Goal: Transaction & Acquisition: Purchase product/service

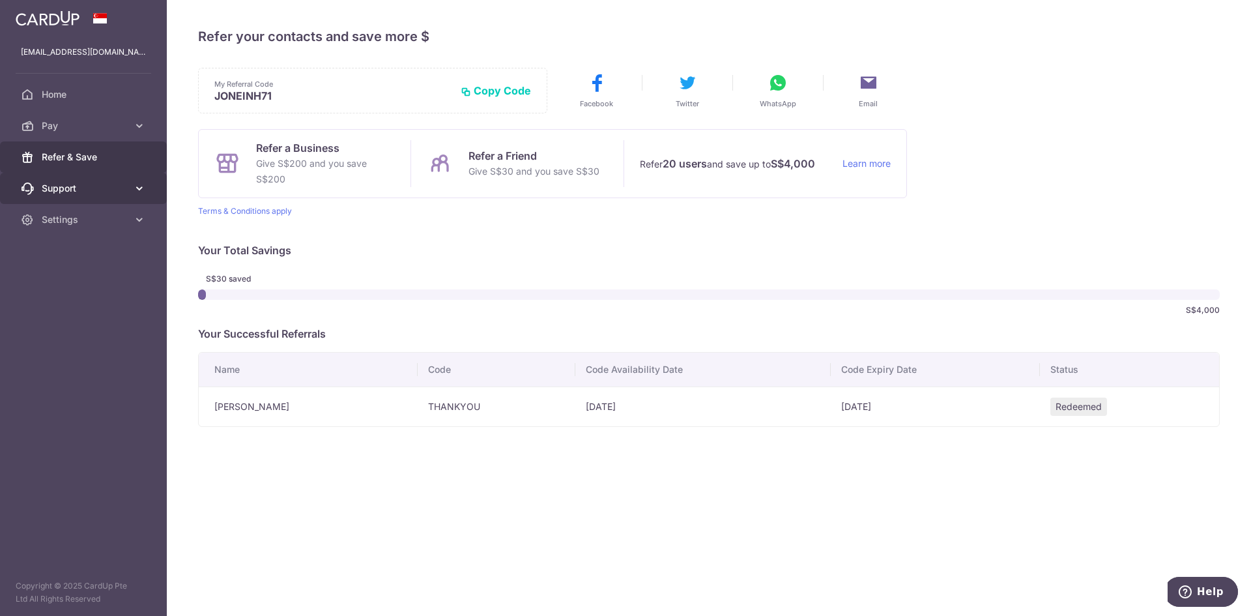
click at [111, 193] on span "Support" at bounding box center [85, 188] width 86 height 13
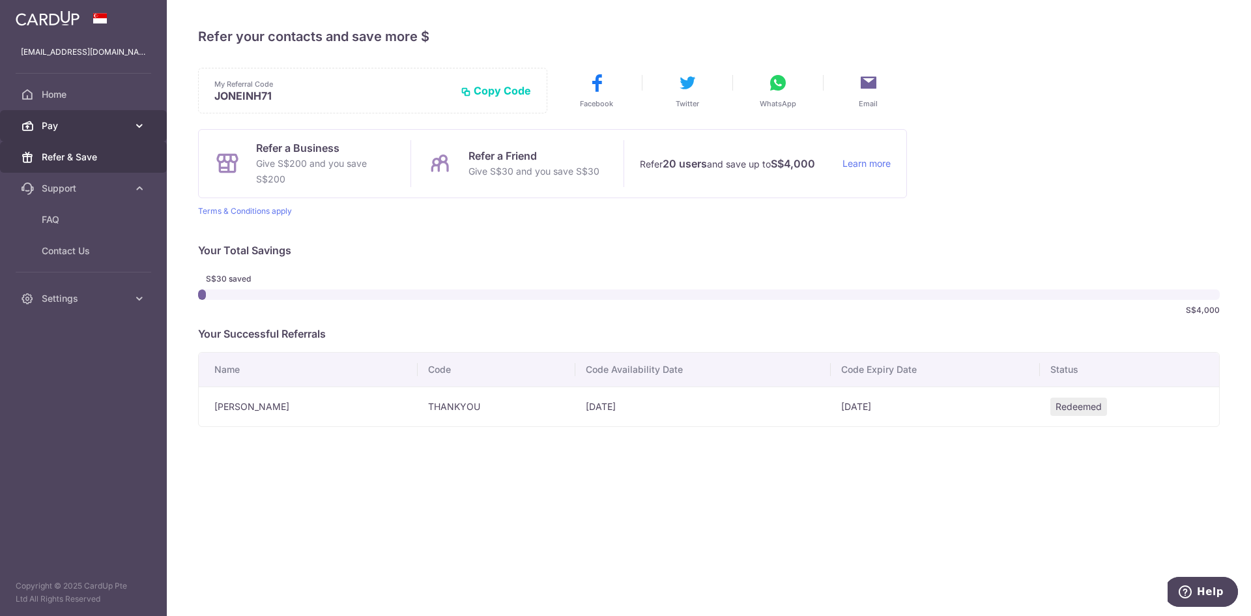
click at [145, 123] on icon at bounding box center [139, 125] width 13 height 13
click at [122, 100] on span "Home" at bounding box center [85, 94] width 86 height 13
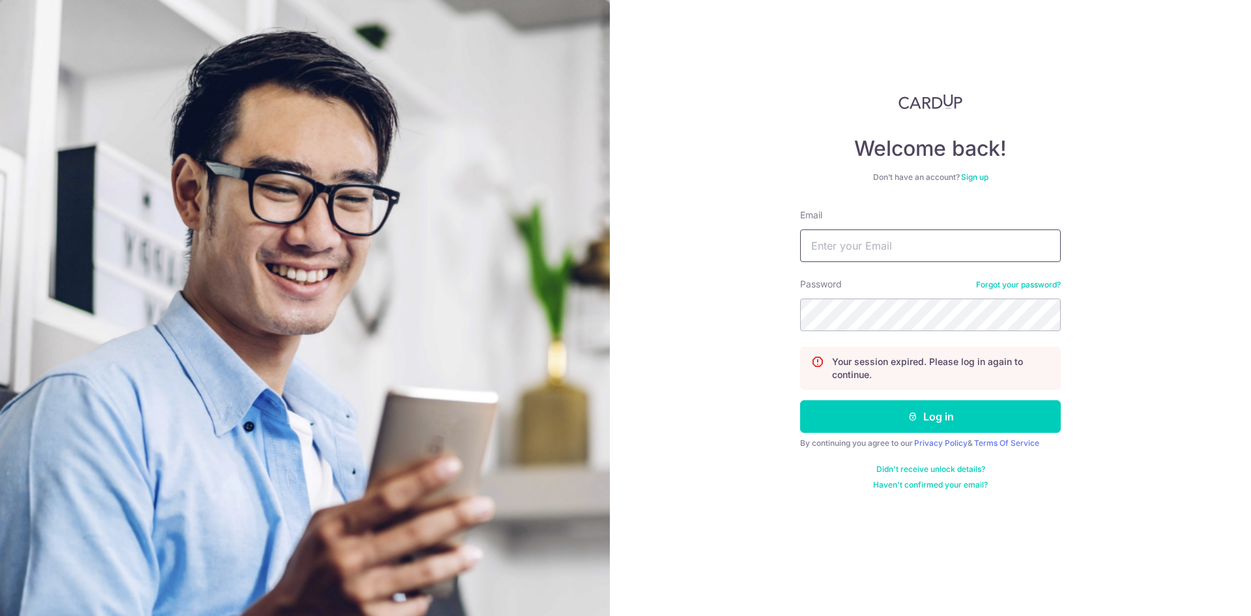
click at [874, 248] on input "Email" at bounding box center [930, 245] width 261 height 33
type input "[EMAIL_ADDRESS][DOMAIN_NAME]"
click at [800, 400] on button "Log in" at bounding box center [930, 416] width 261 height 33
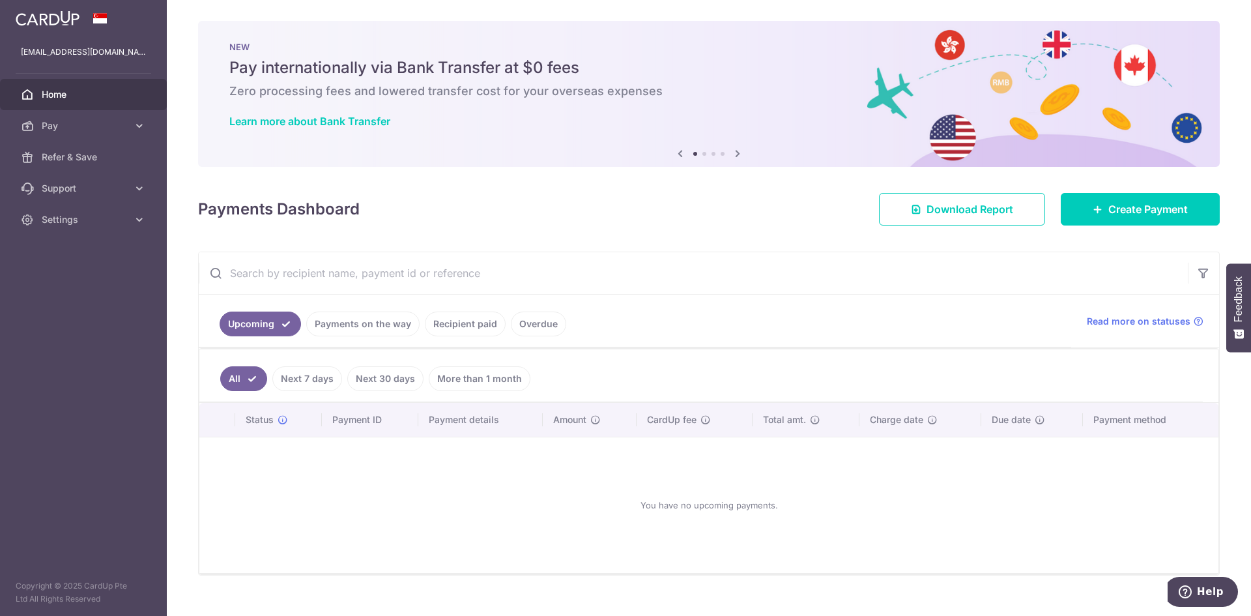
click at [586, 242] on div "× Pause Schedule Pause all future payments in this series Pause just this one p…" at bounding box center [709, 308] width 1084 height 616
click at [137, 192] on icon at bounding box center [139, 188] width 13 height 13
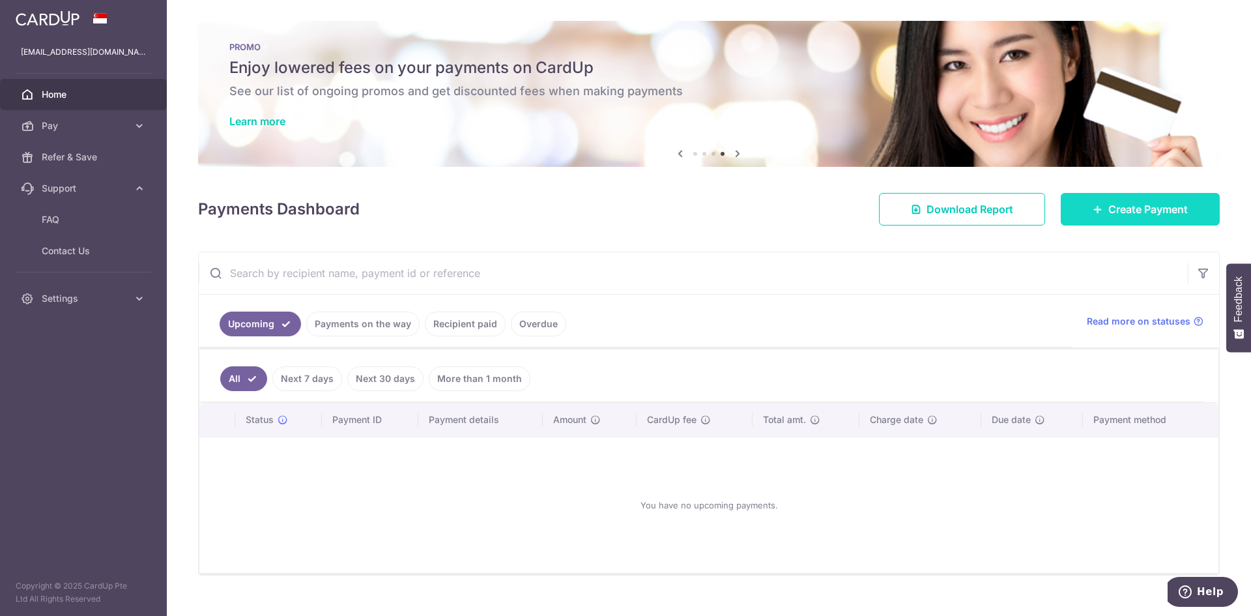
click at [1092, 210] on icon at bounding box center [1097, 209] width 10 height 10
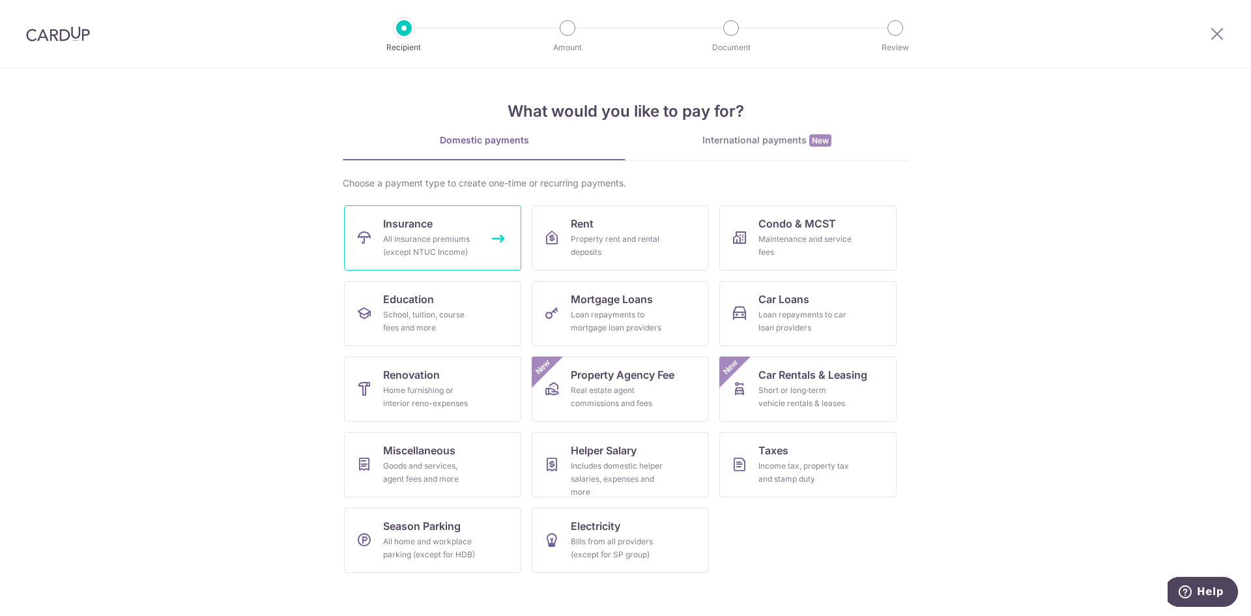
click at [494, 232] on link "Insurance All insurance premiums (except NTUC Income)" at bounding box center [432, 237] width 177 height 65
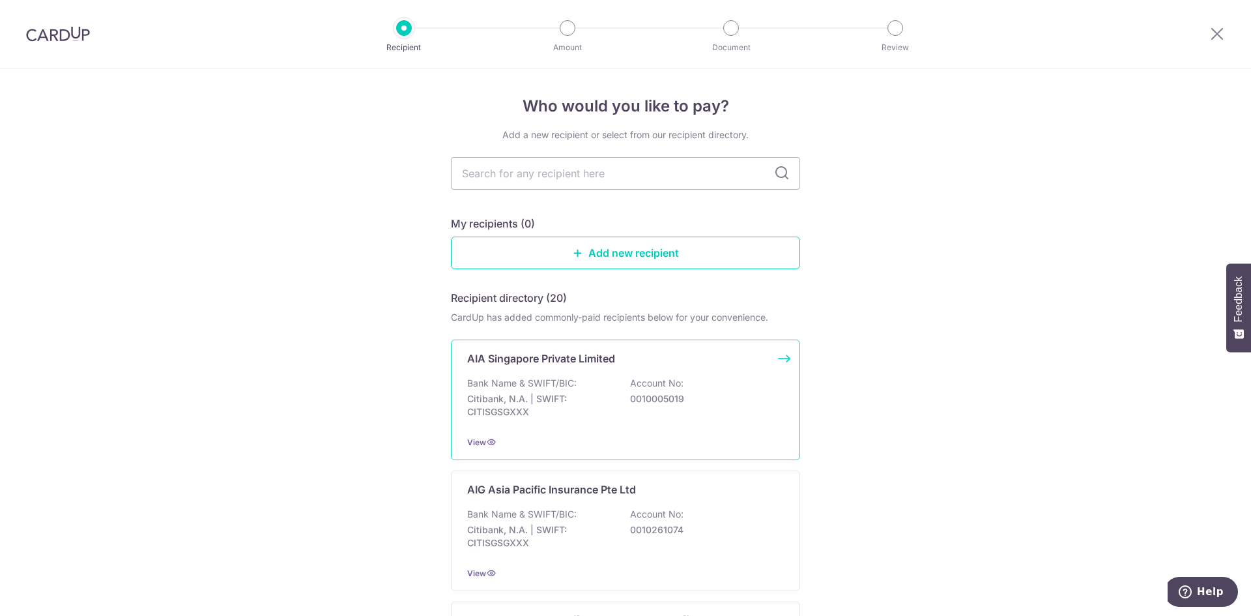
click at [651, 413] on div "Bank Name & SWIFT/BIC: Citibank, N.A. | SWIFT: CITISGSGXXX Account No: 00100050…" at bounding box center [625, 401] width 317 height 48
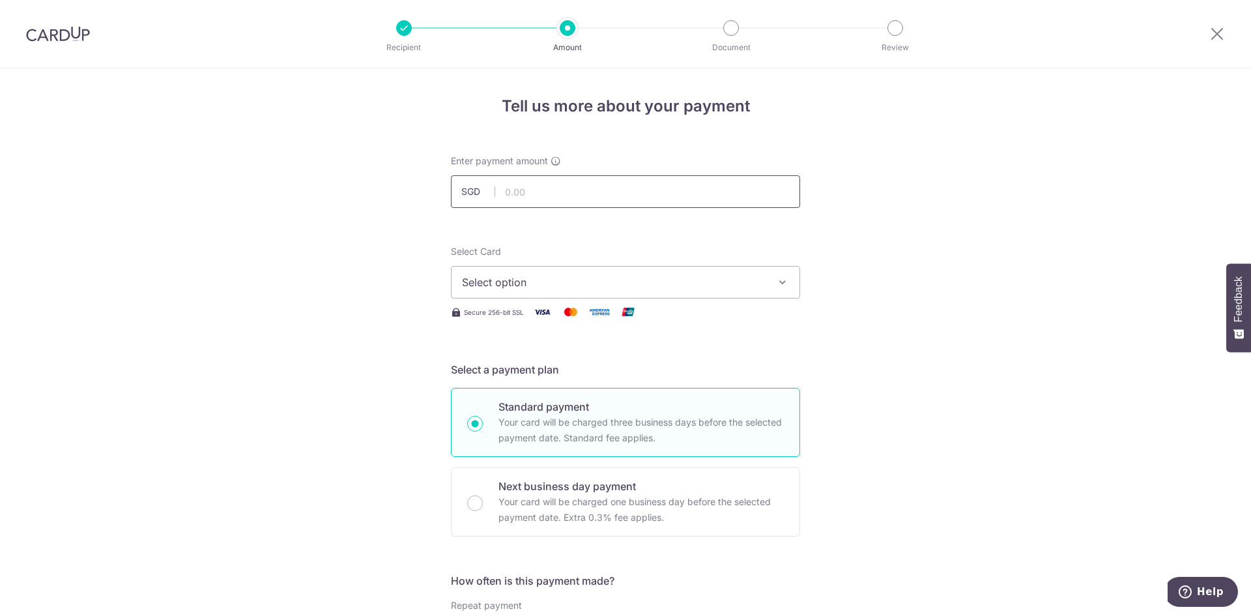
click at [523, 192] on input "text" at bounding box center [625, 191] width 349 height 33
type input "8"
type input "2,584.58"
click at [785, 261] on div "Select Card Select option Add credit card Your Cards **** 5597 **** 4220" at bounding box center [625, 271] width 349 height 53
click at [780, 281] on icon "button" at bounding box center [782, 282] width 13 height 13
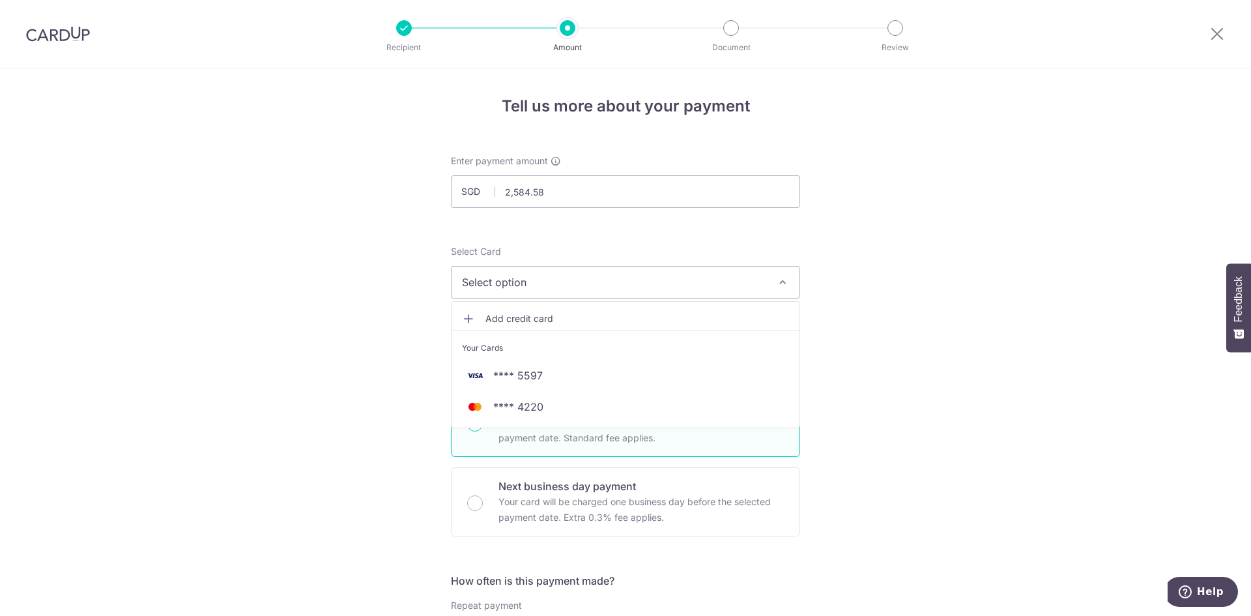
click at [780, 281] on icon "button" at bounding box center [782, 282] width 13 height 13
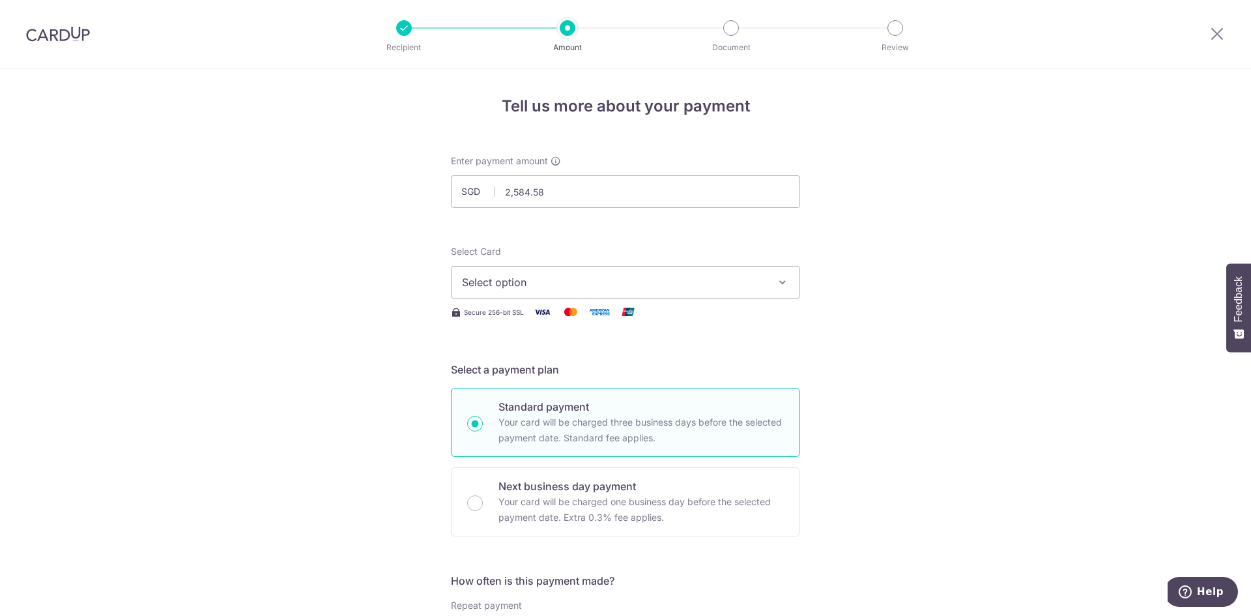
click at [661, 272] on button "Select option" at bounding box center [625, 282] width 349 height 33
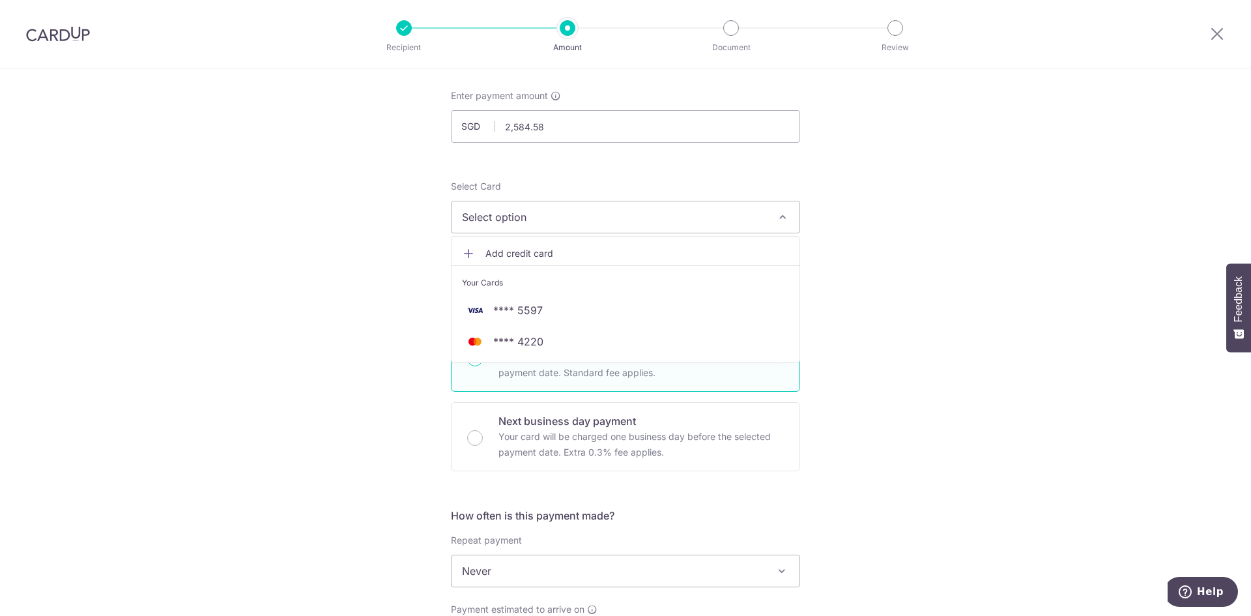
click at [898, 334] on div "Tell us more about your payment Enter payment amount SGD 2,584.58 2584.58 Selec…" at bounding box center [625, 592] width 1251 height 1178
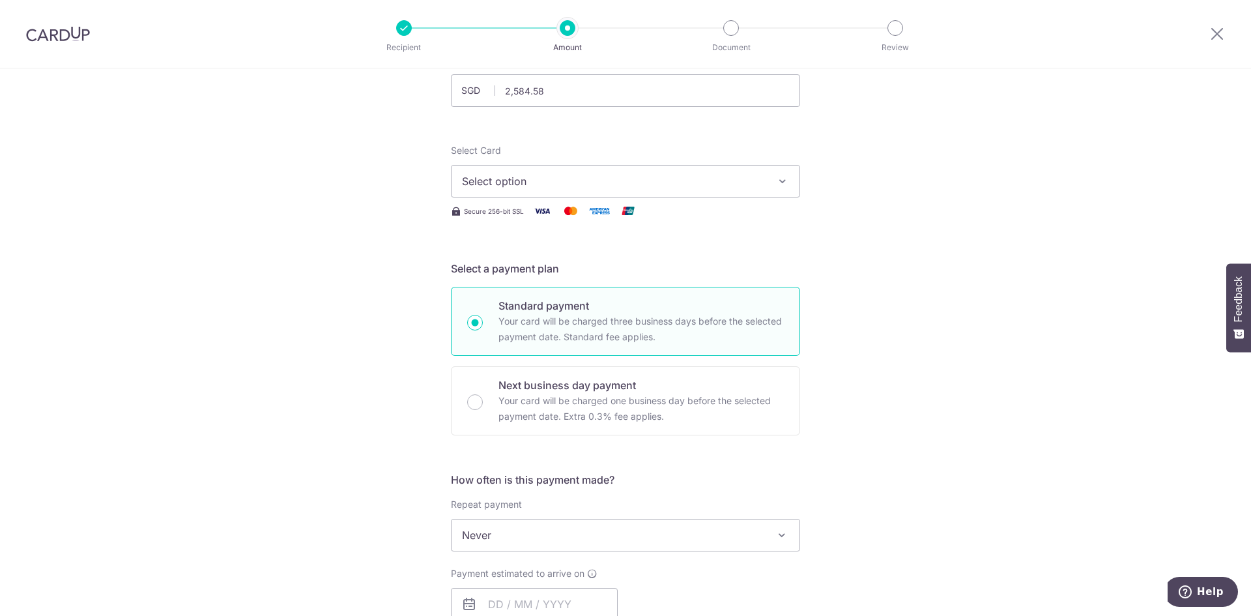
scroll to position [261, 0]
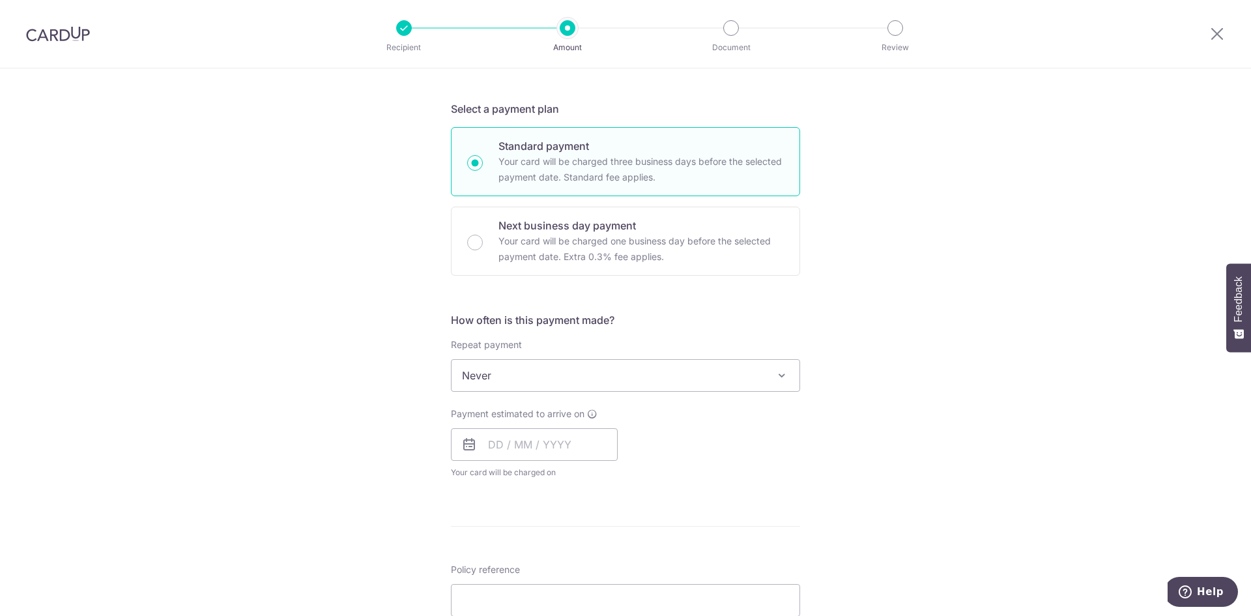
click at [620, 384] on span "Never" at bounding box center [625, 375] width 348 height 31
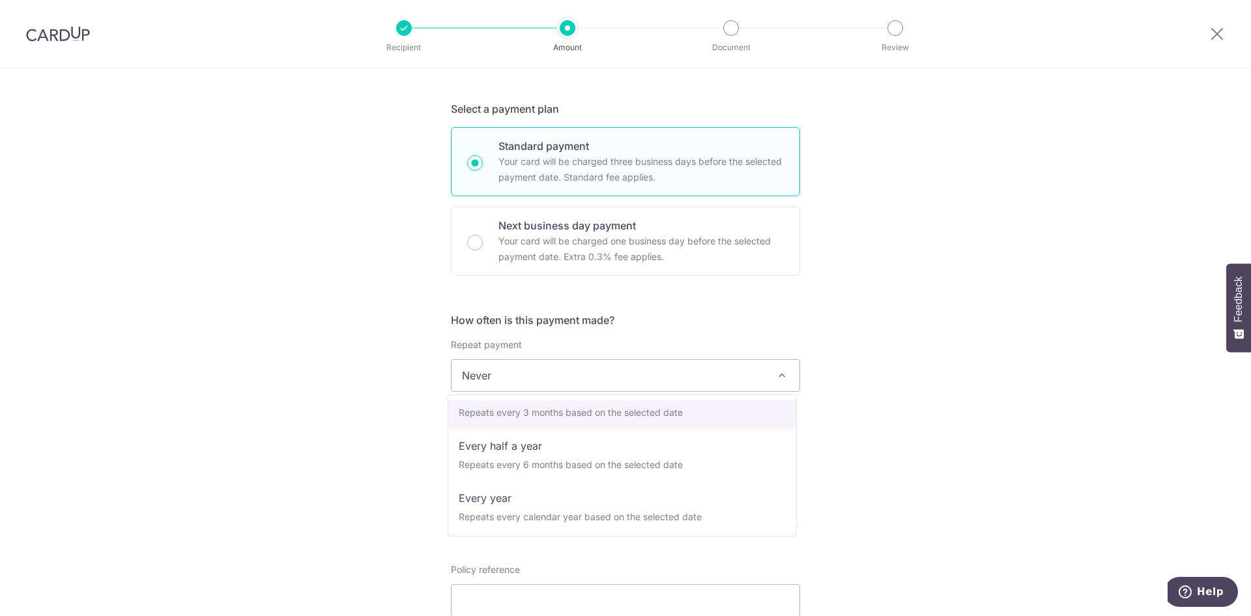
scroll to position [182, 0]
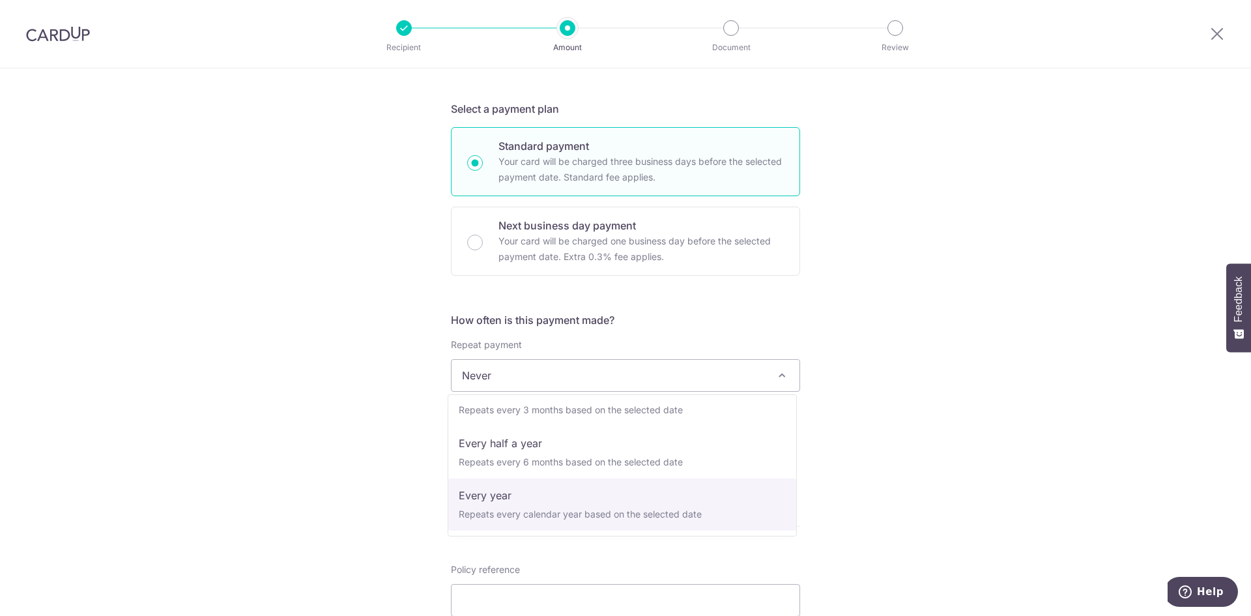
select select "6"
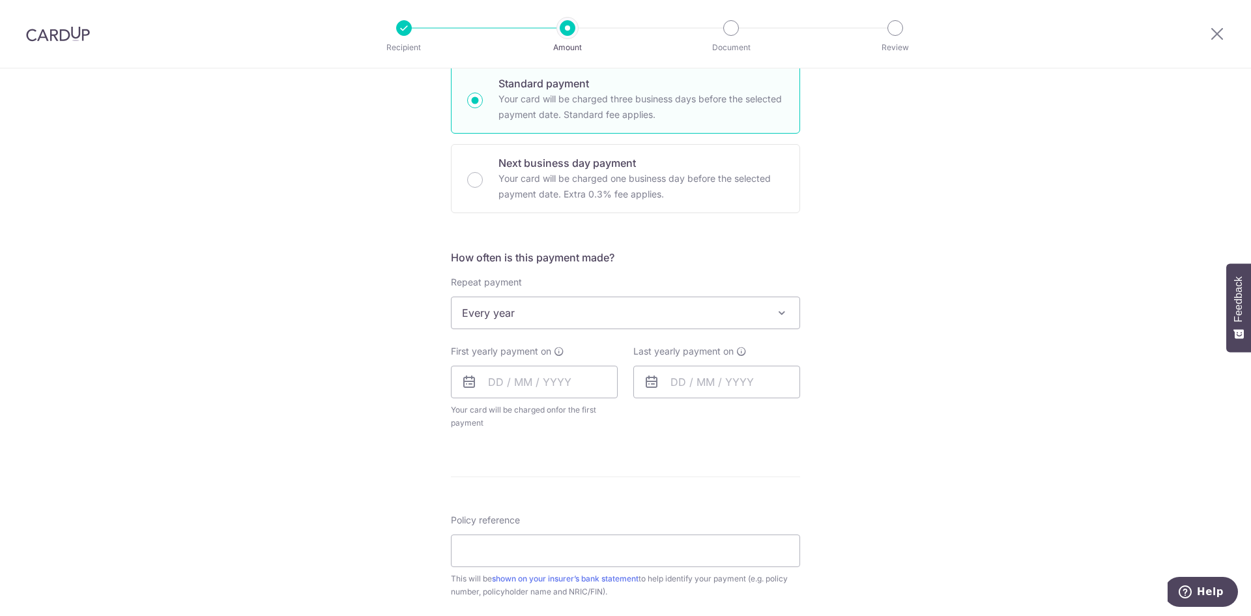
scroll to position [326, 0]
click at [566, 380] on input "text" at bounding box center [534, 379] width 167 height 33
click at [788, 461] on form "Enter payment amount SGD 2,584.58 2584.58 Select Card Select option Add credit …" at bounding box center [625, 351] width 349 height 1044
click at [472, 382] on icon at bounding box center [469, 379] width 16 height 16
click at [494, 381] on input "text" at bounding box center [534, 379] width 167 height 33
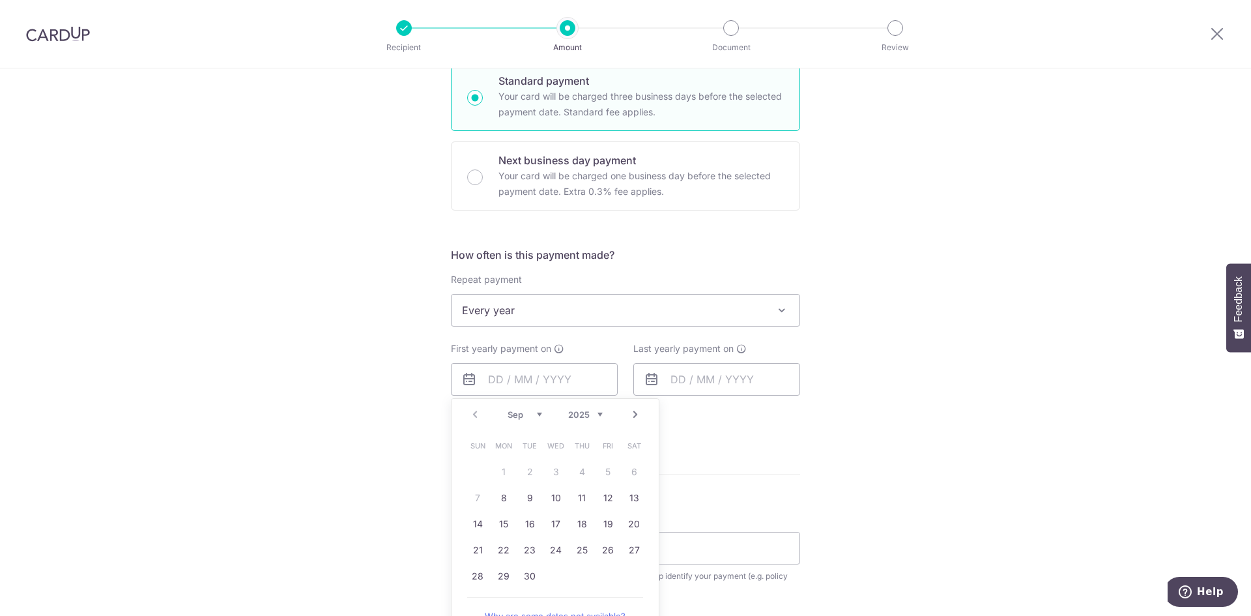
click at [748, 455] on form "Enter payment amount SGD 2,584.58 2584.58 Select Card Select option Add credit …" at bounding box center [625, 351] width 349 height 1044
click at [599, 391] on input "text" at bounding box center [534, 379] width 167 height 33
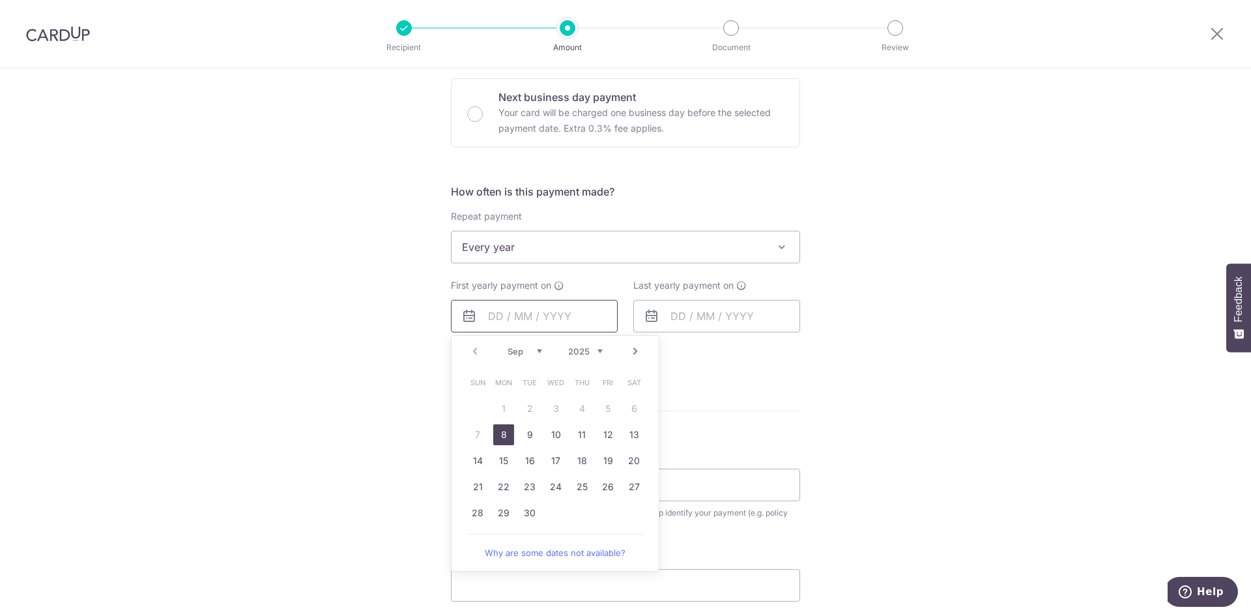
scroll to position [391, 0]
click at [497, 433] on link "8" at bounding box center [503, 432] width 21 height 21
type input "[DATE]"
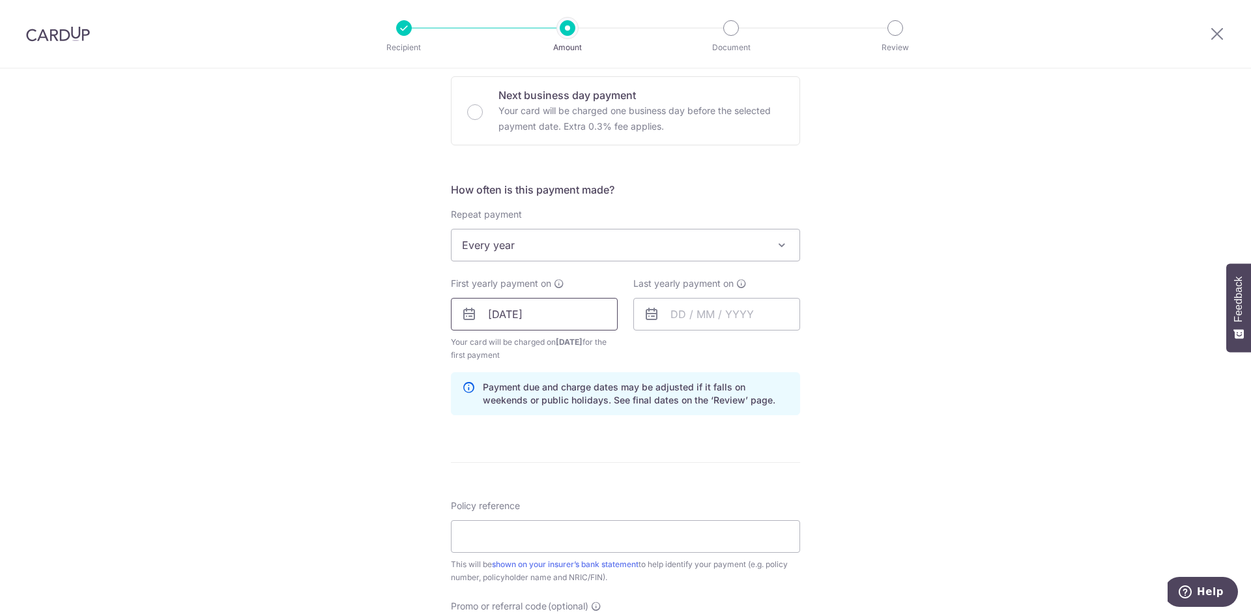
click at [558, 313] on input "[DATE]" at bounding box center [534, 314] width 167 height 33
click at [710, 308] on input "text" at bounding box center [716, 314] width 167 height 33
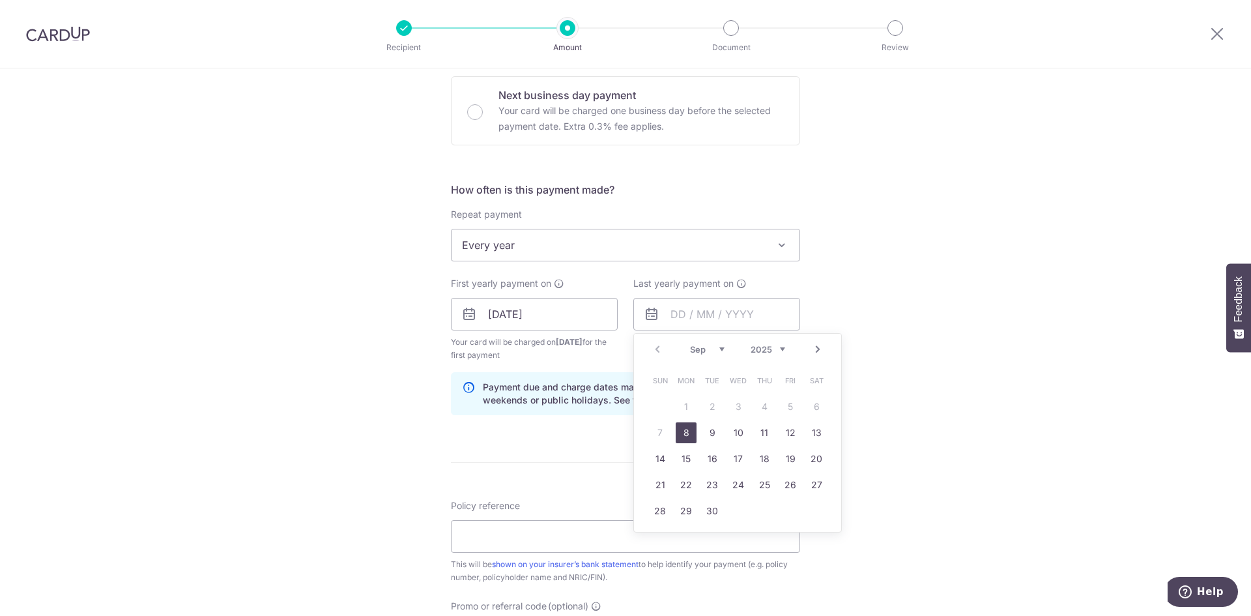
click at [685, 436] on link "8" at bounding box center [686, 432] width 21 height 21
type input "[DATE]"
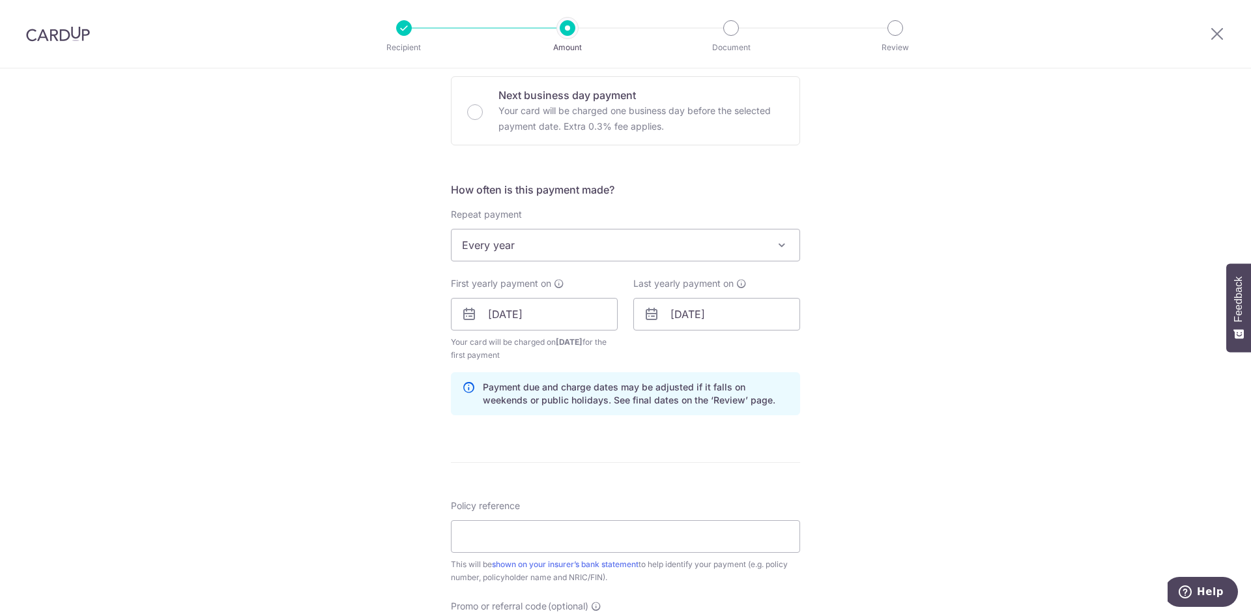
click at [898, 347] on div "Tell us more about your payment Enter payment amount SGD 2,584.58 2584.58 Selec…" at bounding box center [625, 300] width 1251 height 1245
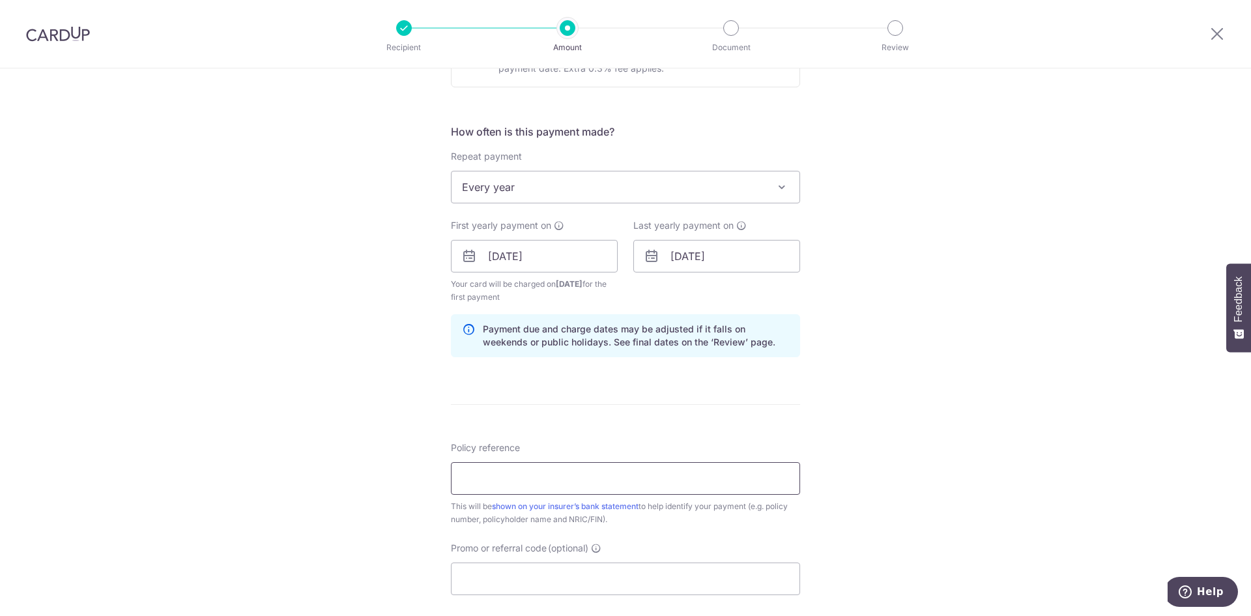
scroll to position [651, 0]
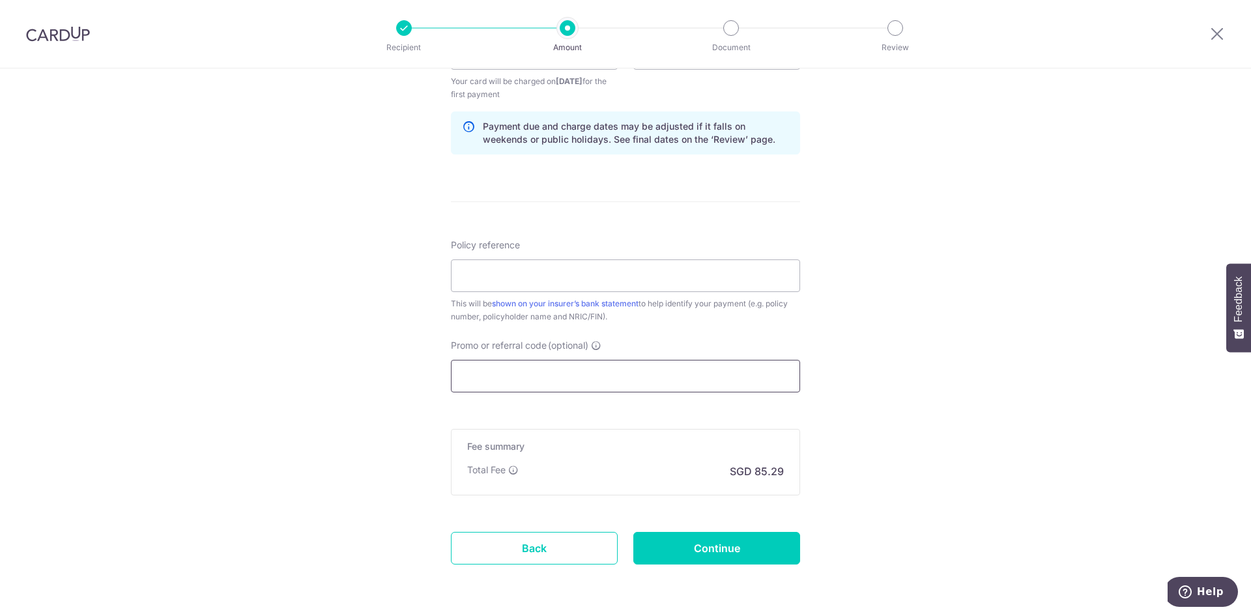
click at [700, 382] on input "Promo or referral code (optional)" at bounding box center [625, 376] width 349 height 33
paste input "REC185"
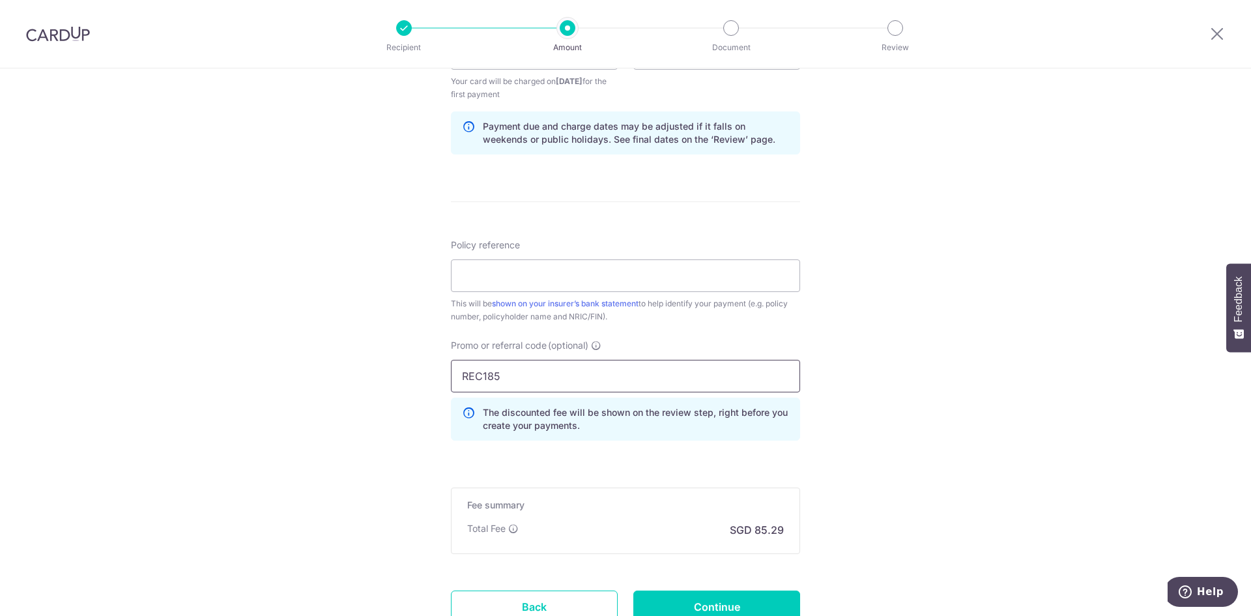
type input "REC185"
click at [869, 377] on div "Tell us more about your payment Enter payment amount SGD 2,584.58 2584.58 Selec…" at bounding box center [625, 69] width 1251 height 1304
click at [591, 281] on input "Policy reference" at bounding box center [625, 275] width 349 height 33
click at [638, 278] on input "Policy reference" at bounding box center [625, 275] width 349 height 33
type input "L550706139"
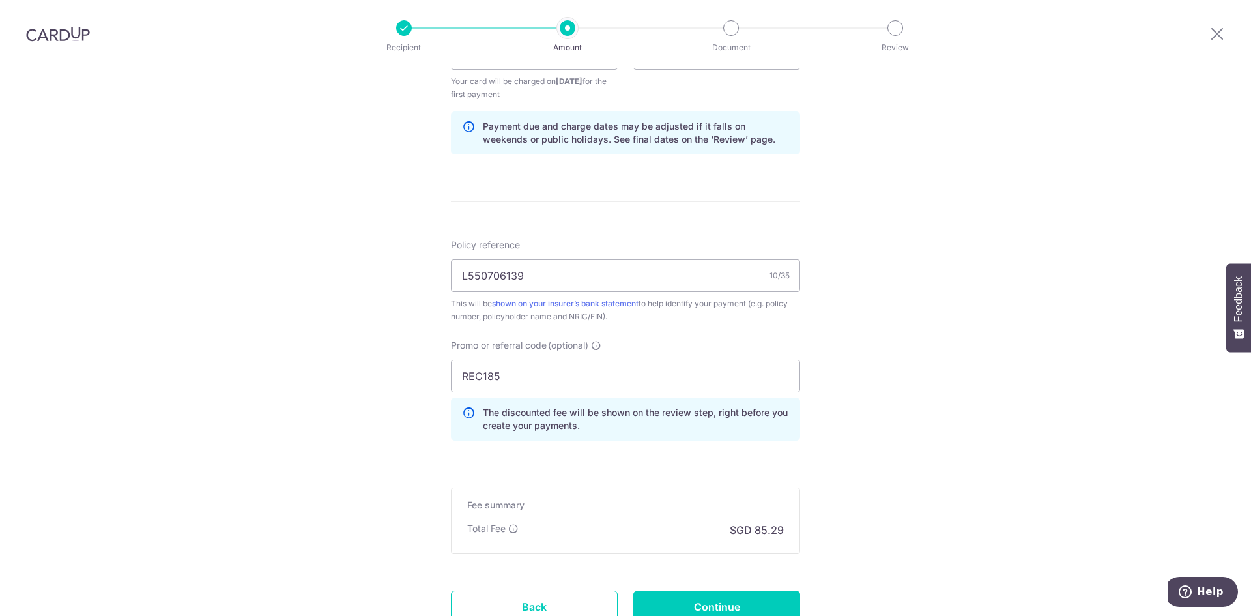
click at [965, 297] on div "Tell us more about your payment Enter payment amount SGD 2,584.58 2584.58 Selec…" at bounding box center [625, 69] width 1251 height 1304
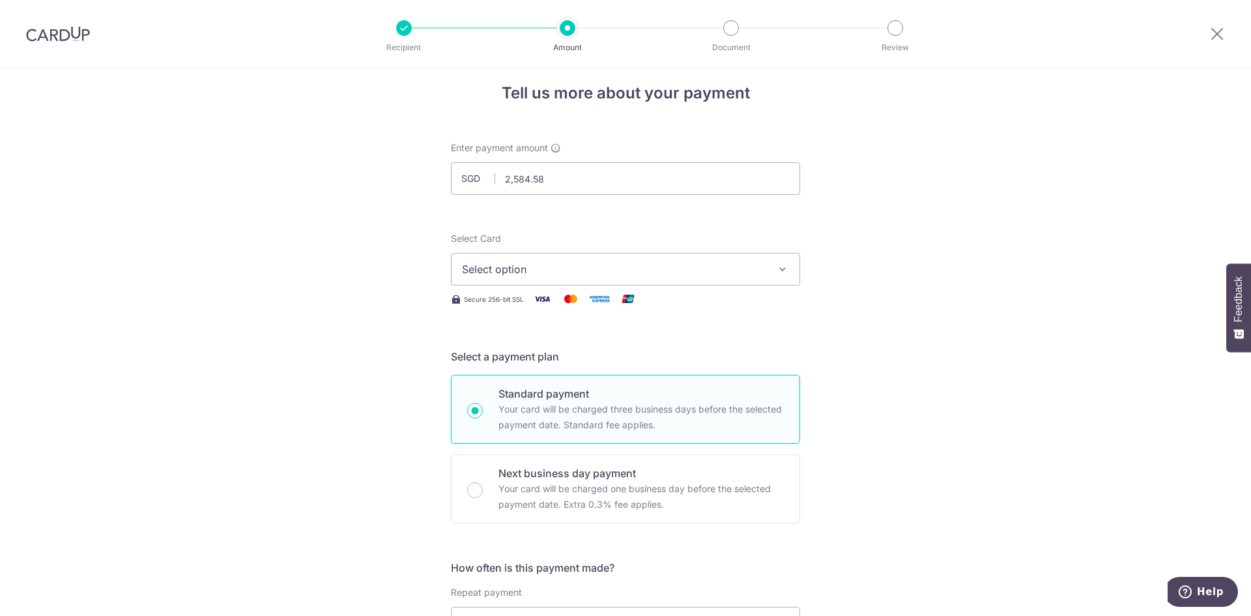
scroll to position [0, 0]
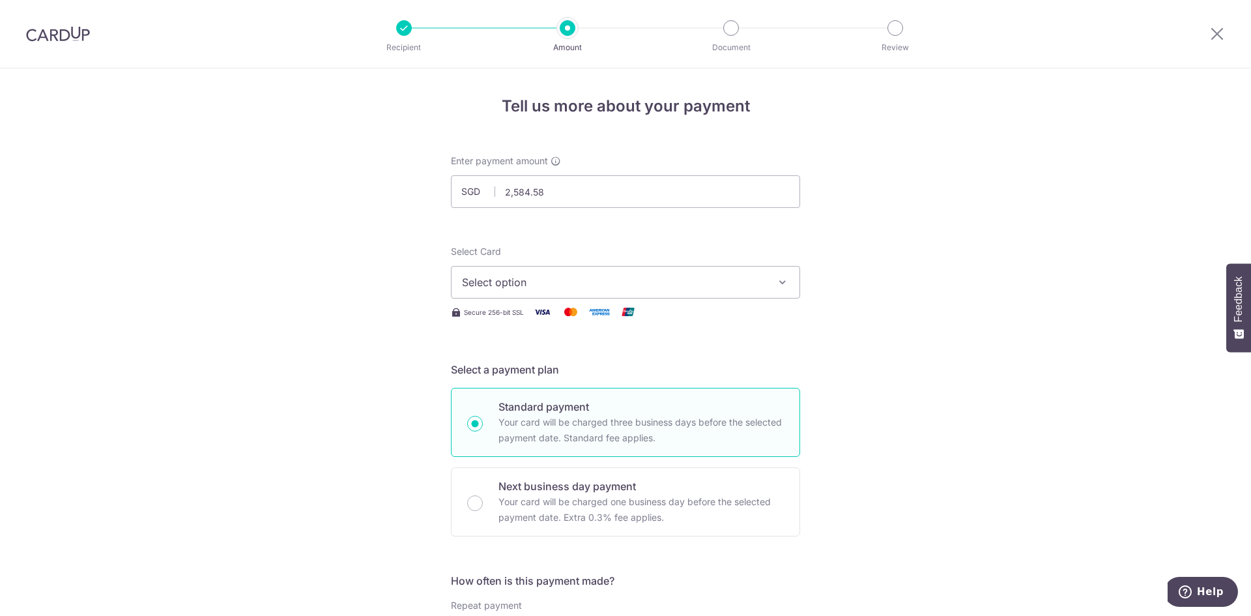
click at [645, 270] on button "Select option" at bounding box center [625, 282] width 349 height 33
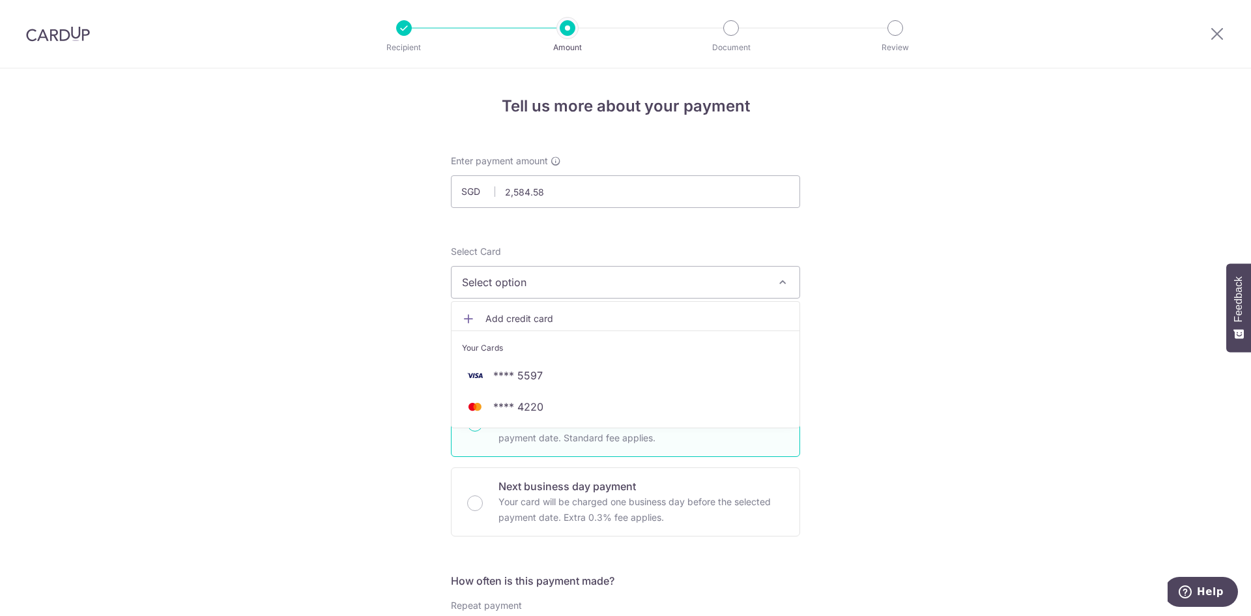
click at [615, 321] on span "Add credit card" at bounding box center [637, 318] width 304 height 13
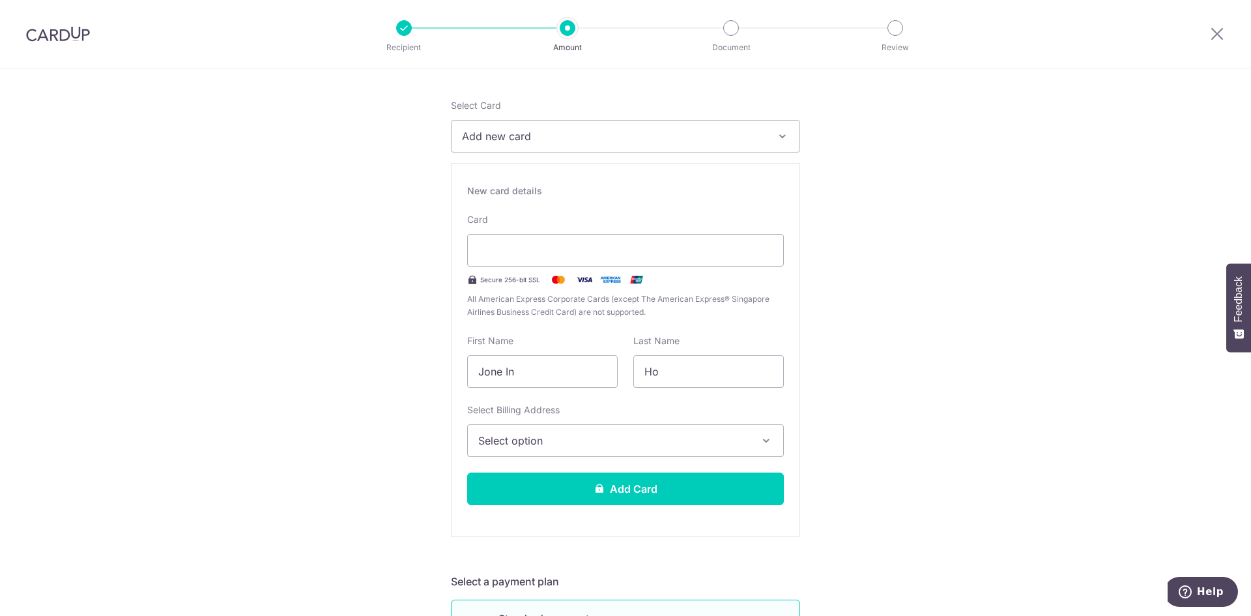
scroll to position [195, 0]
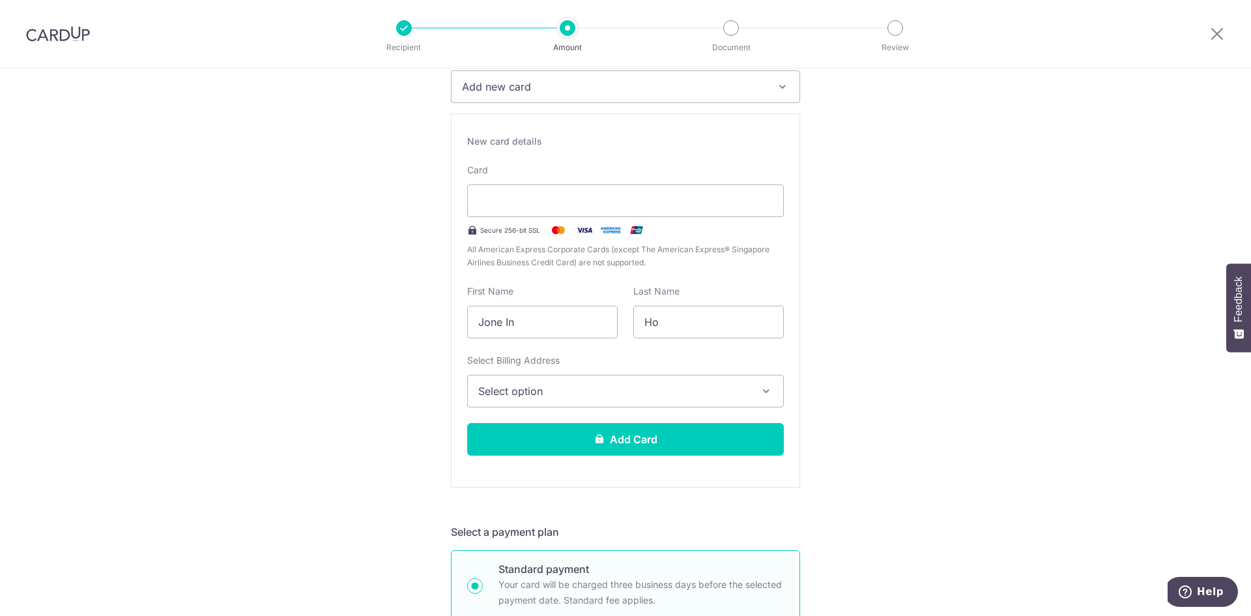
click at [756, 388] on button "Select option" at bounding box center [625, 391] width 317 height 33
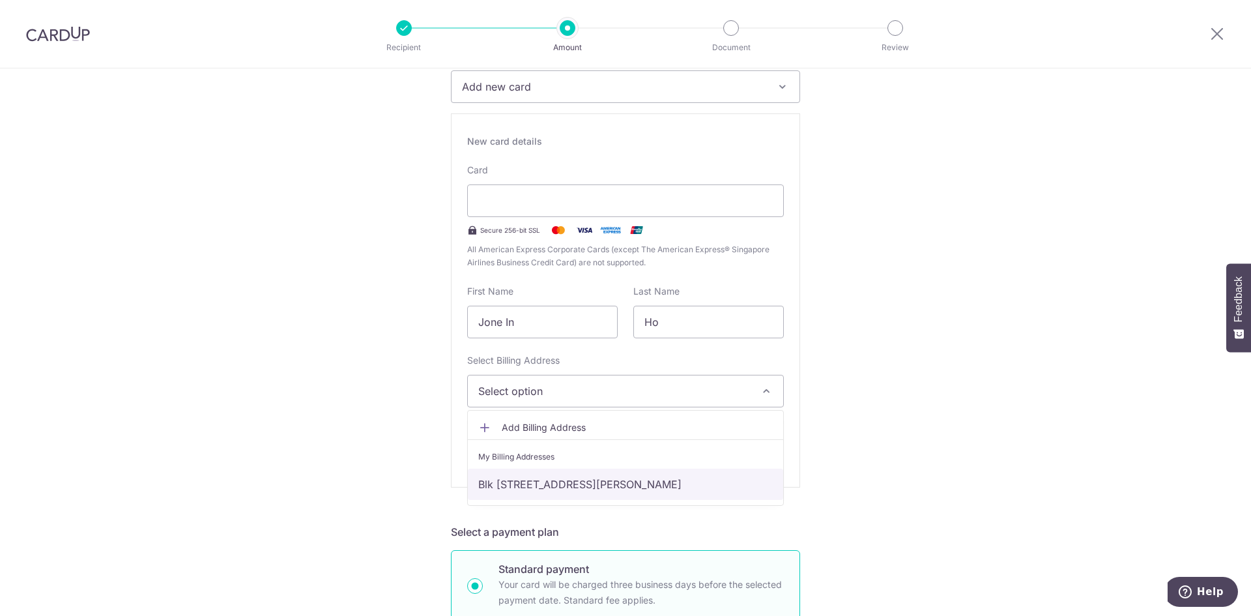
click at [608, 477] on link "Blk 78 Lorong Limau, #24-73, Singapore, Singapore-320078" at bounding box center [625, 483] width 315 height 31
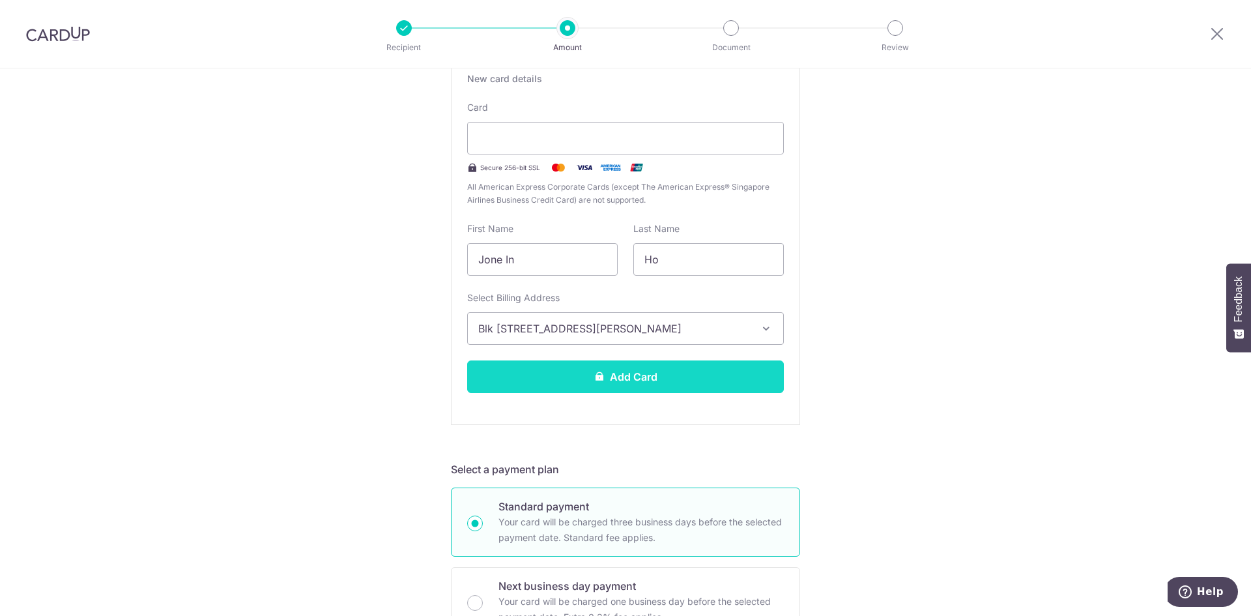
scroll to position [261, 0]
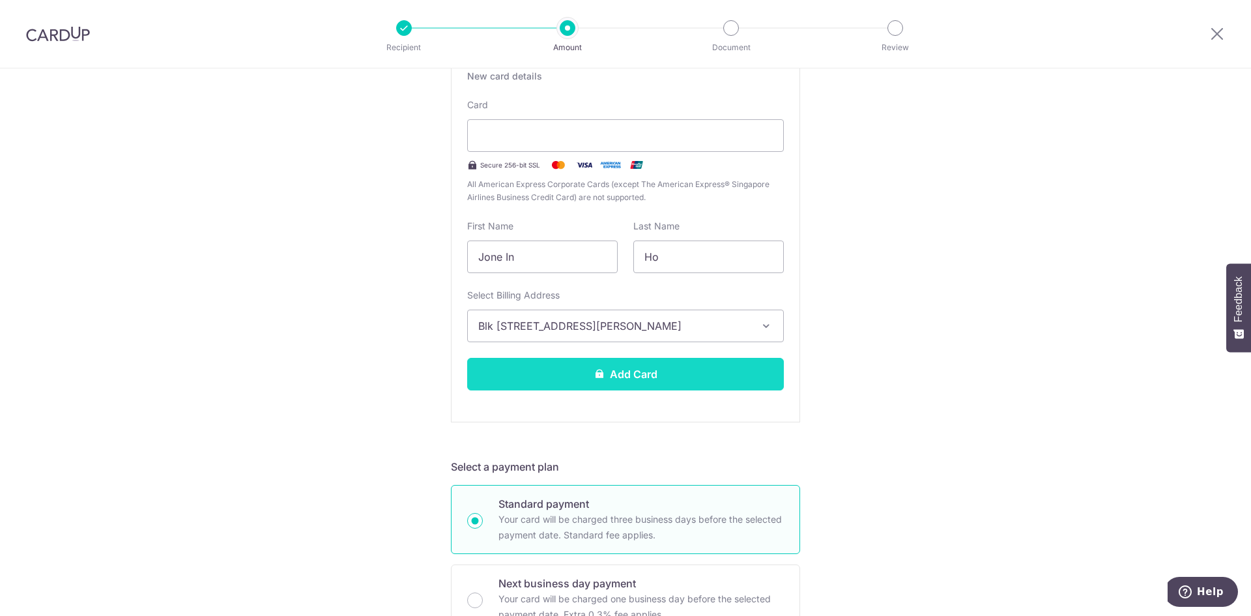
click at [692, 374] on button "Add Card" at bounding box center [625, 374] width 317 height 33
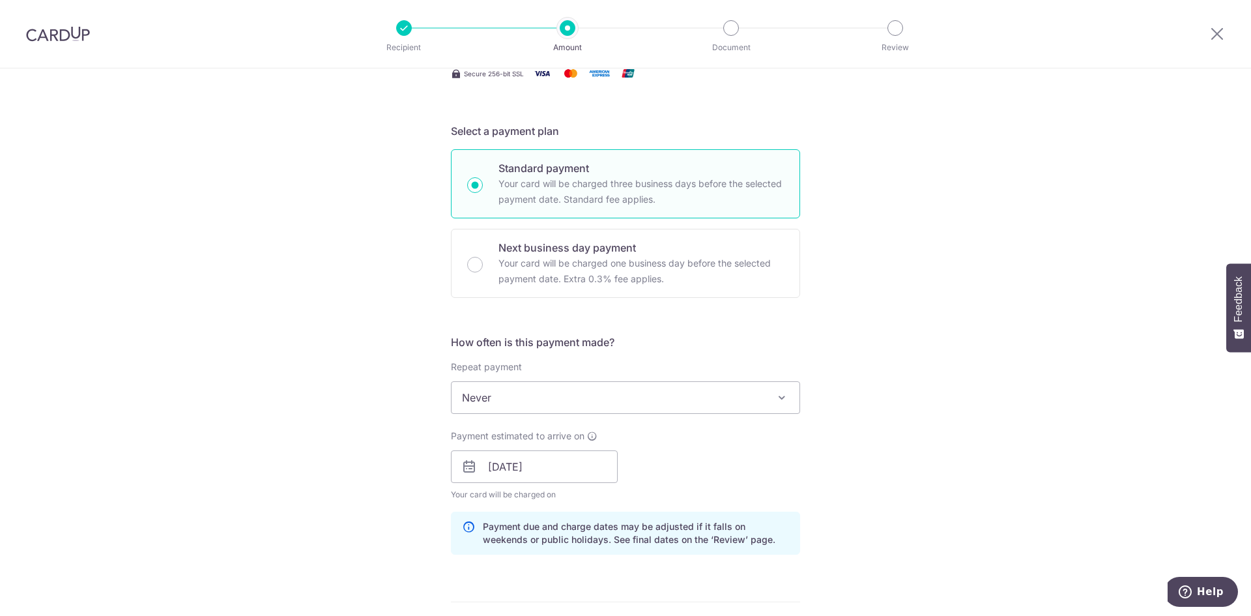
scroll to position [521, 0]
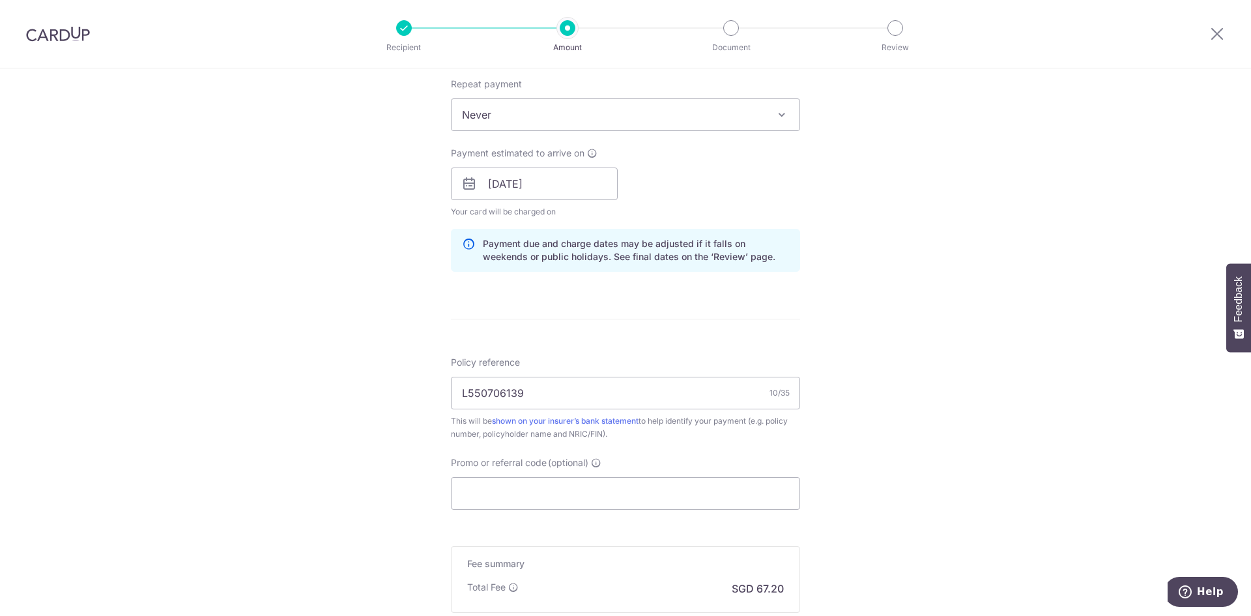
click at [634, 111] on span "Never" at bounding box center [625, 114] width 348 height 31
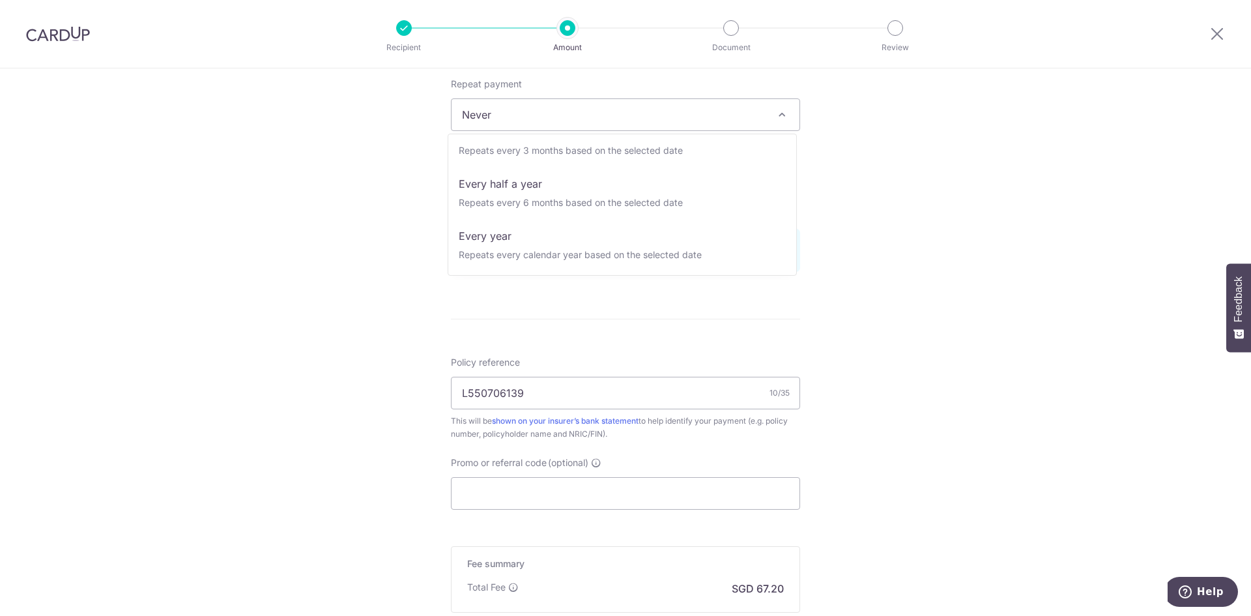
scroll to position [182, 0]
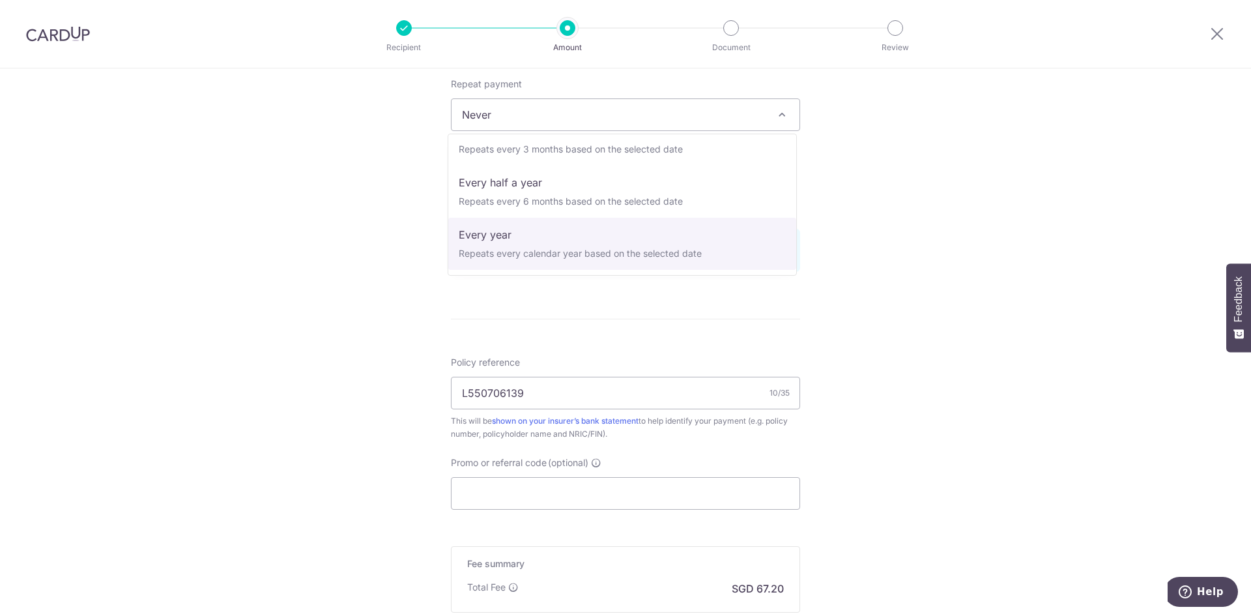
select select "6"
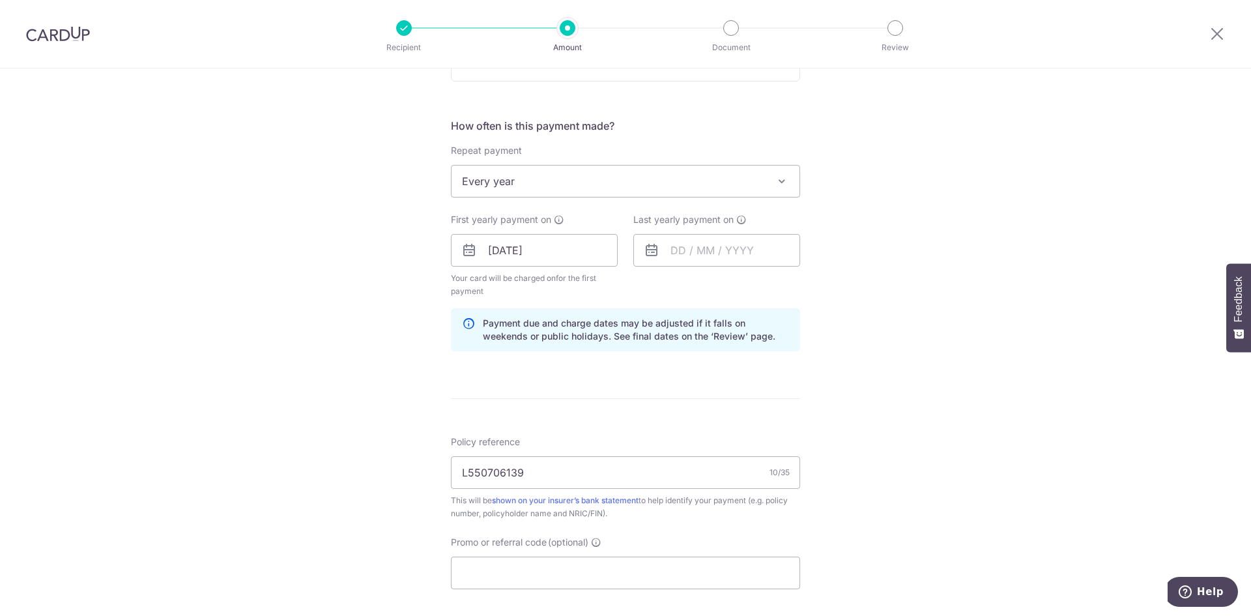
scroll to position [372, 0]
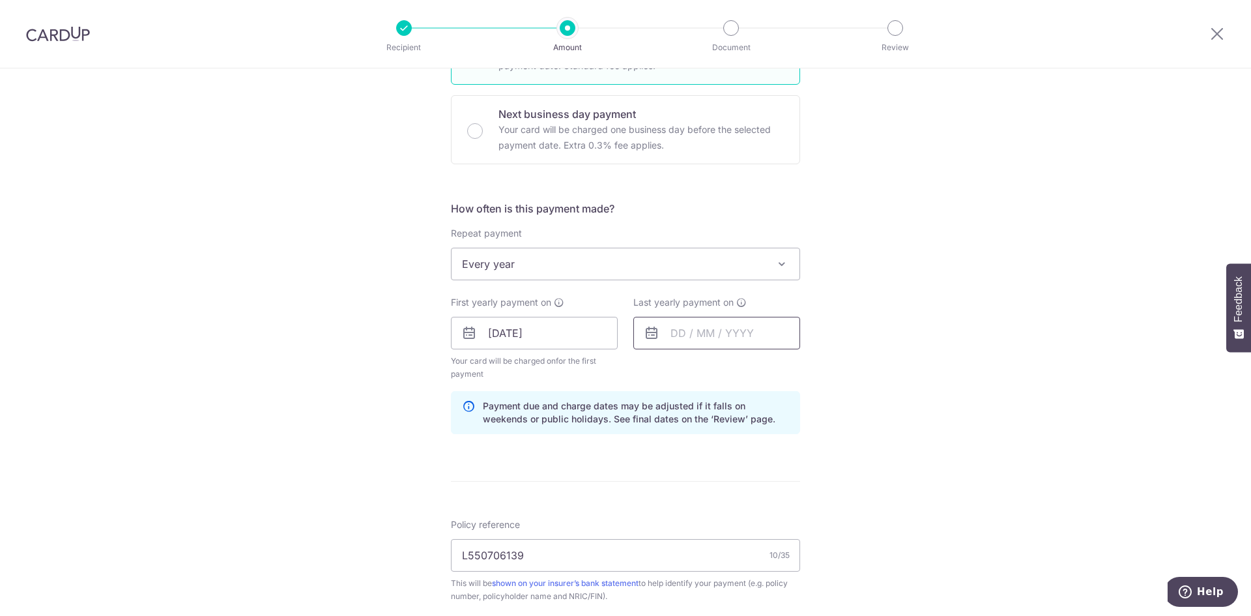
click at [713, 326] on input "text" at bounding box center [716, 333] width 167 height 33
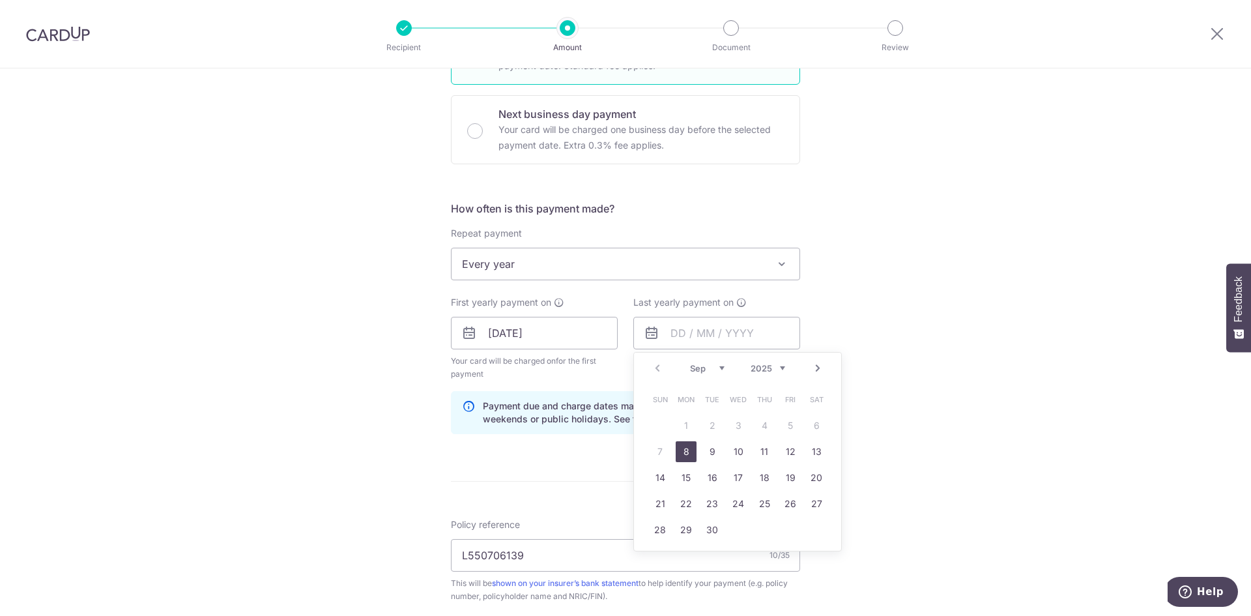
click at [687, 452] on link "8" at bounding box center [686, 451] width 21 height 21
type input "08/09/2025"
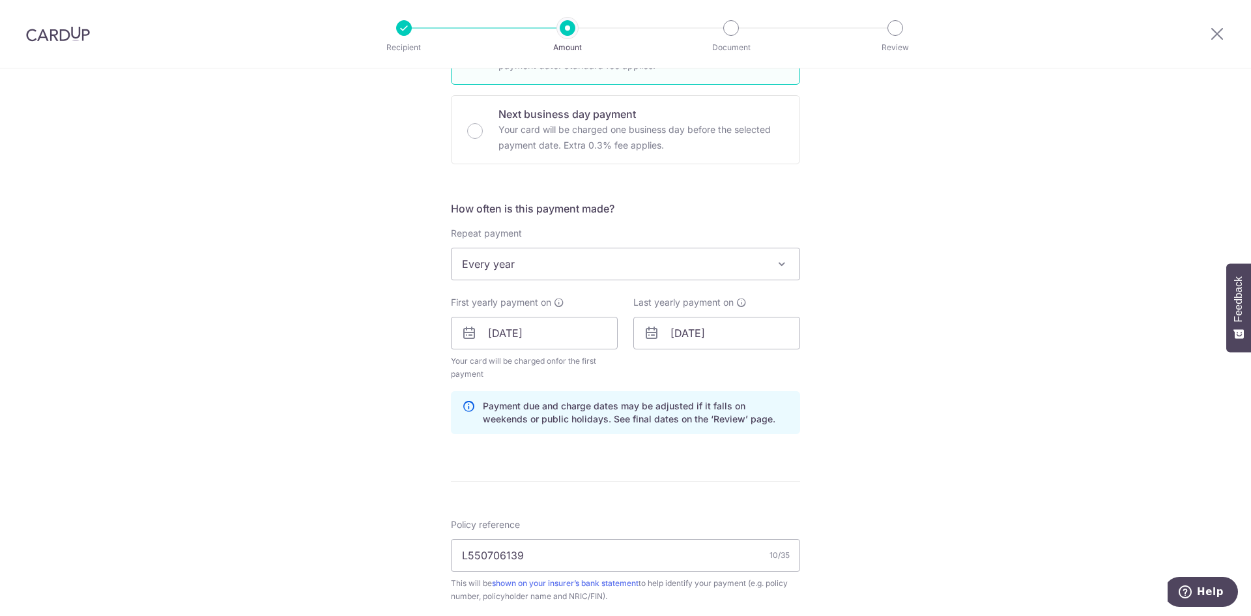
click at [930, 416] on div "Tell us more about your payment Enter payment amount SGD 2,584.58 2584.58 Card …" at bounding box center [625, 318] width 1251 height 1245
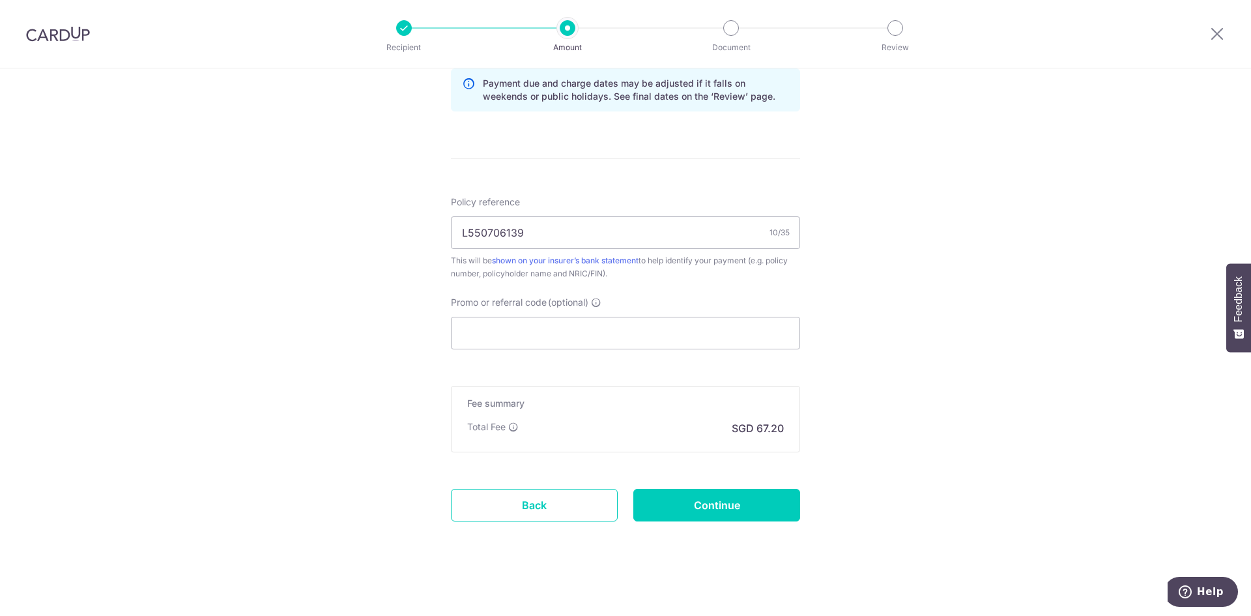
scroll to position [698, 0]
click at [649, 347] on form "Enter payment amount SGD 2,584.58 2584.58 Card added successfully Select Card *…" at bounding box center [625, 6] width 349 height 1098
click at [640, 334] on input "Promo or referral code (optional)" at bounding box center [625, 329] width 349 height 33
paste input "REC185"
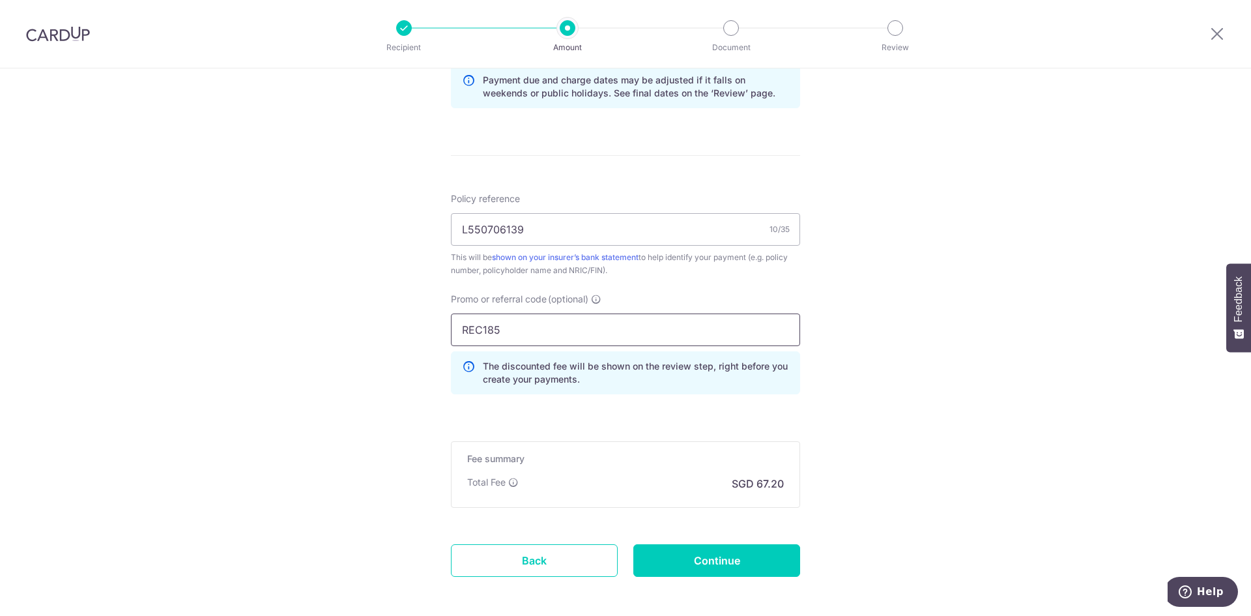
type input "REC185"
click at [843, 352] on div "Tell us more about your payment Enter payment amount SGD 2,584.58 2584.58 Card …" at bounding box center [625, 23] width 1251 height 1304
click at [753, 567] on input "Continue" at bounding box center [716, 560] width 167 height 33
type input "Create Schedule"
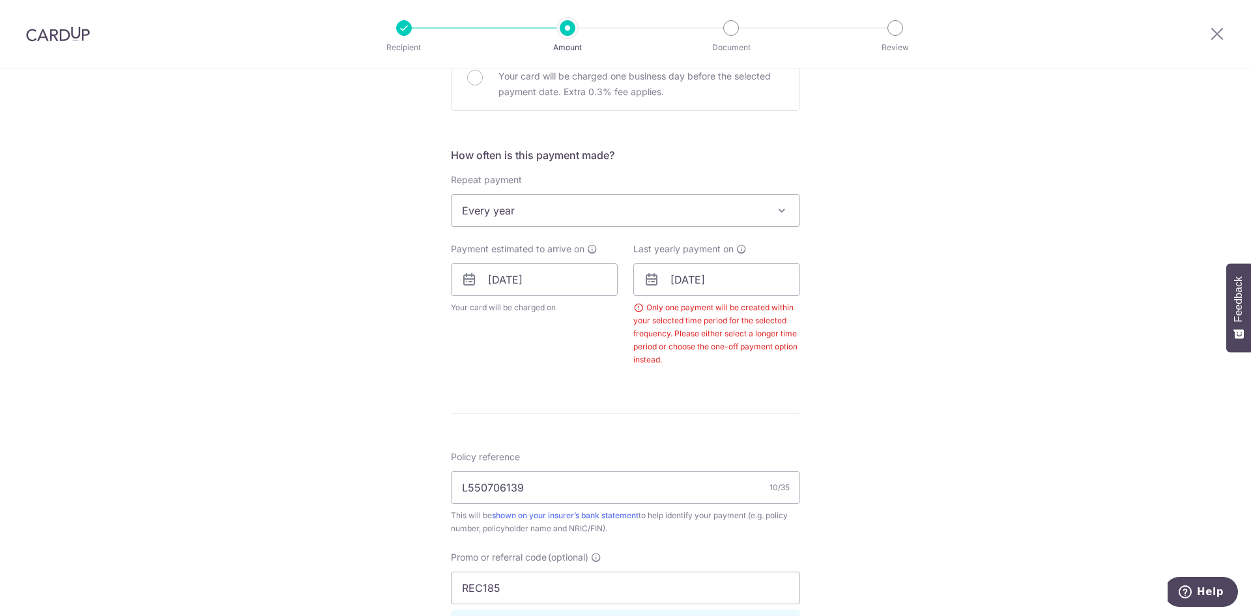
scroll to position [332, 0]
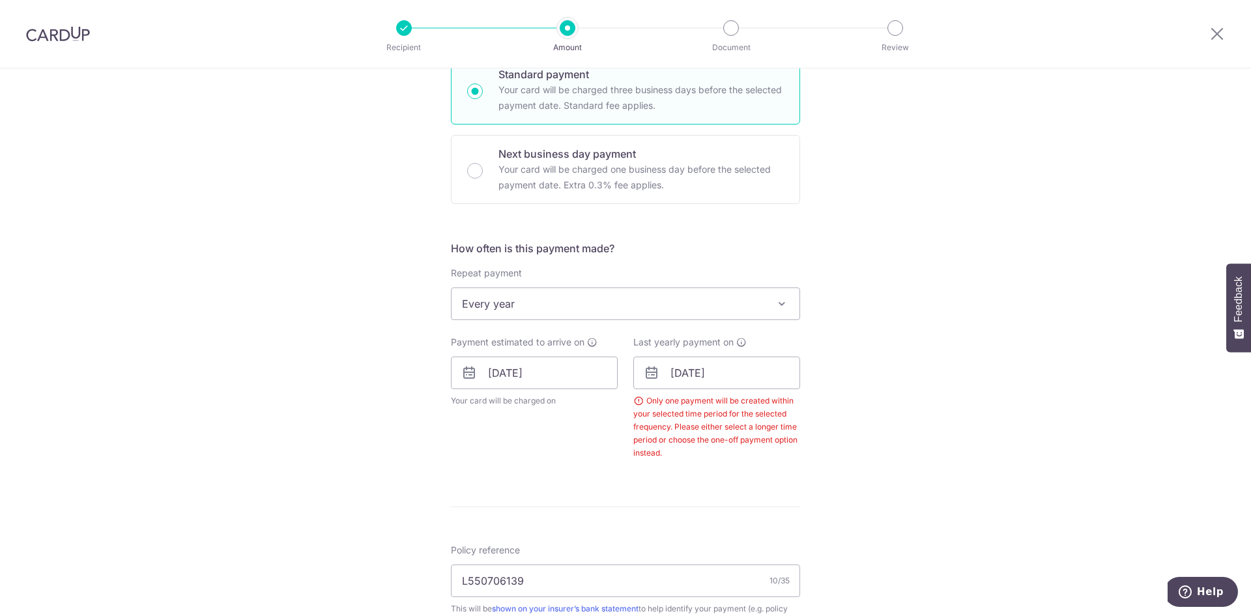
click at [609, 303] on span "Every year" at bounding box center [625, 303] width 348 height 31
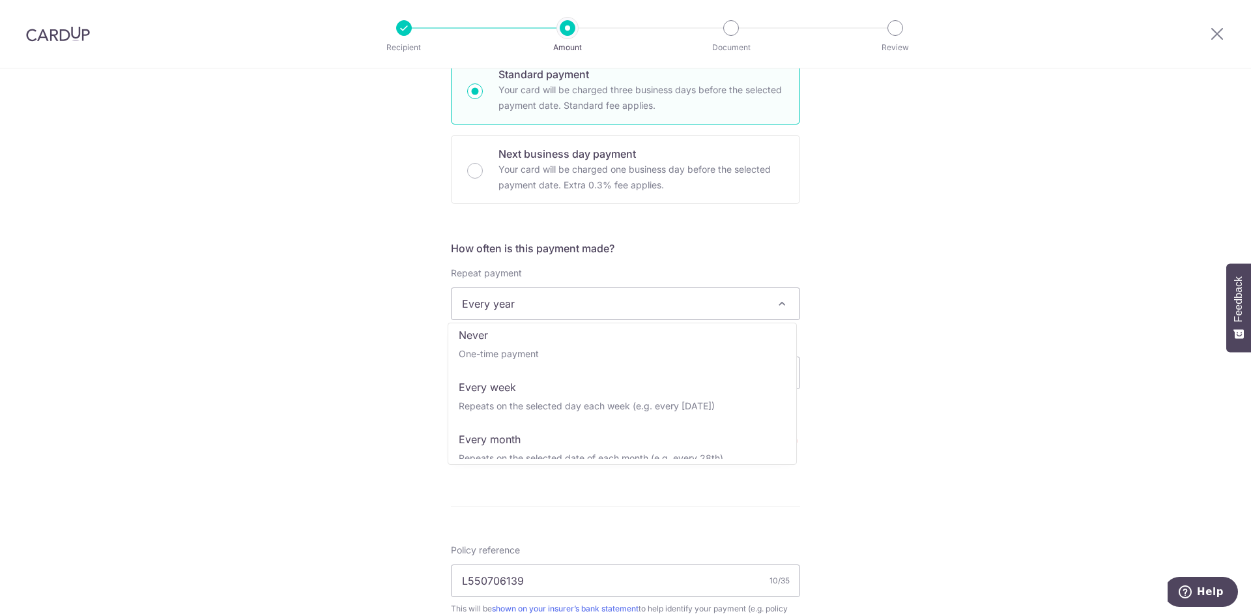
scroll to position [0, 0]
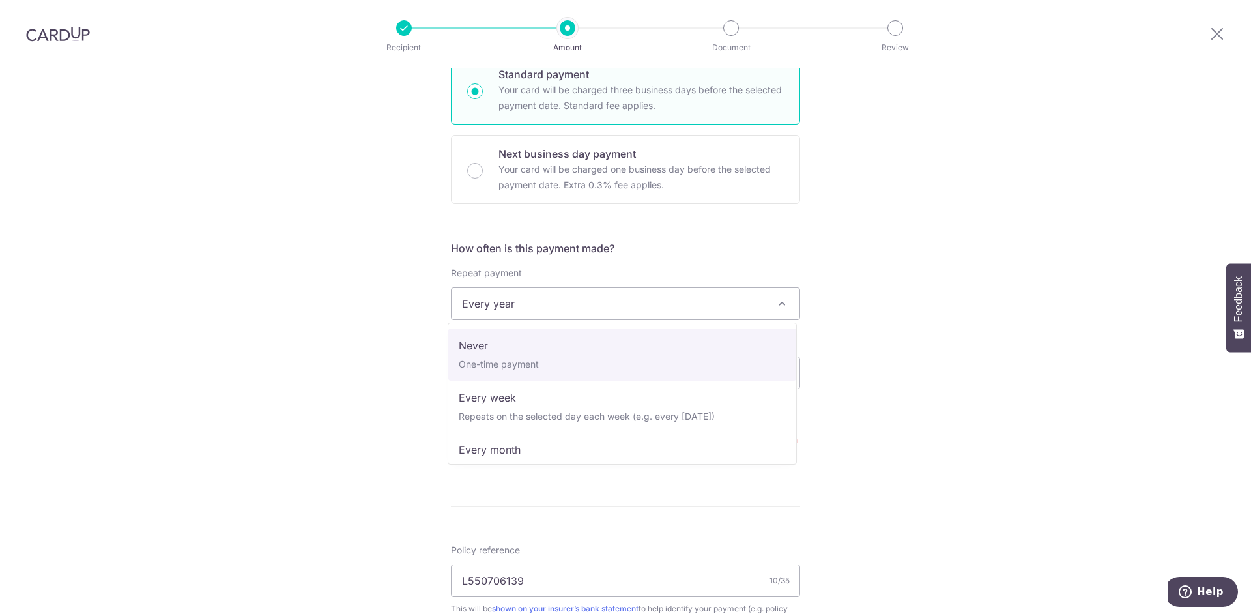
select select "1"
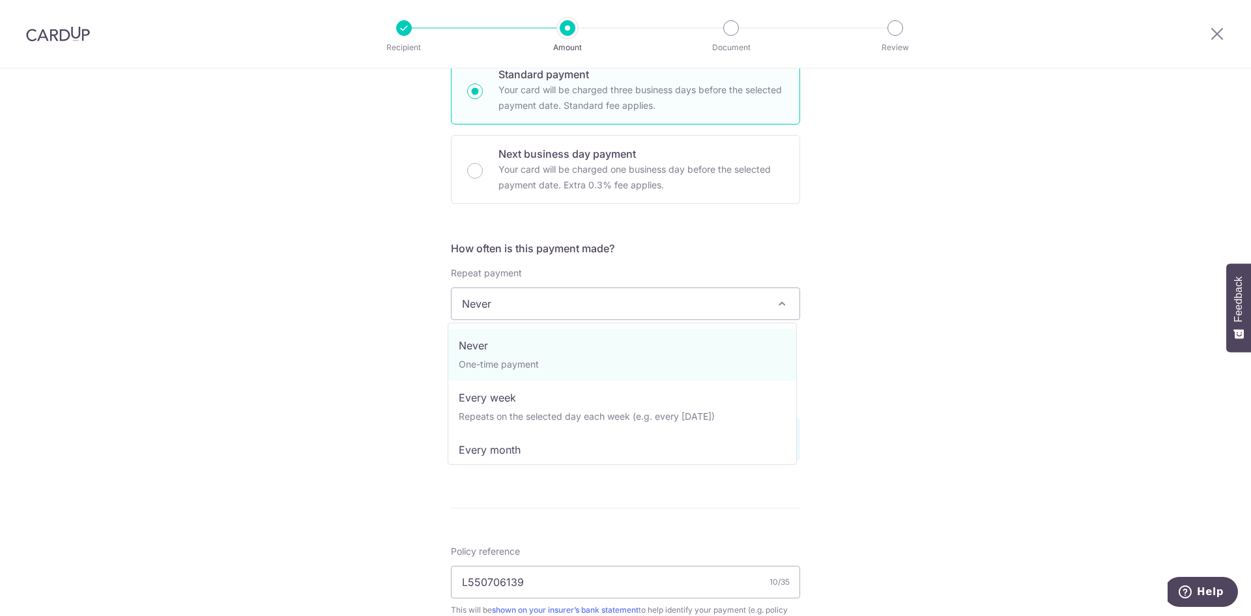
click at [613, 305] on span "Never" at bounding box center [625, 303] width 348 height 31
click at [879, 354] on div "Tell us more about your payment Enter payment amount SGD 2,584.58 2584.58 Selec…" at bounding box center [625, 381] width 1251 height 1290
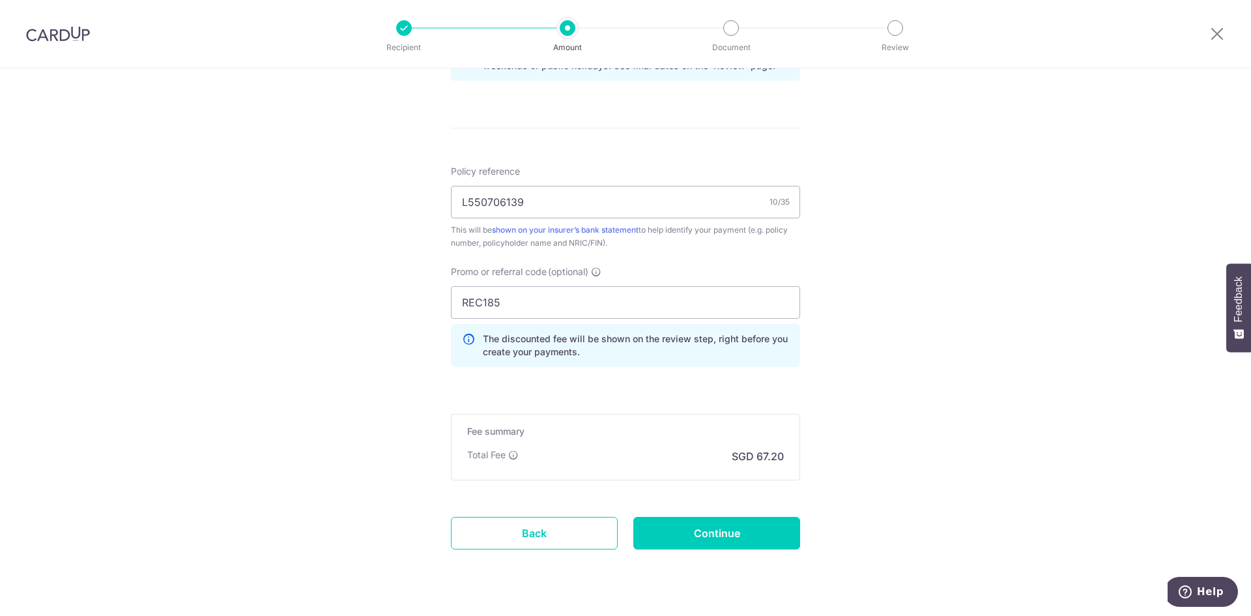
scroll to position [743, 0]
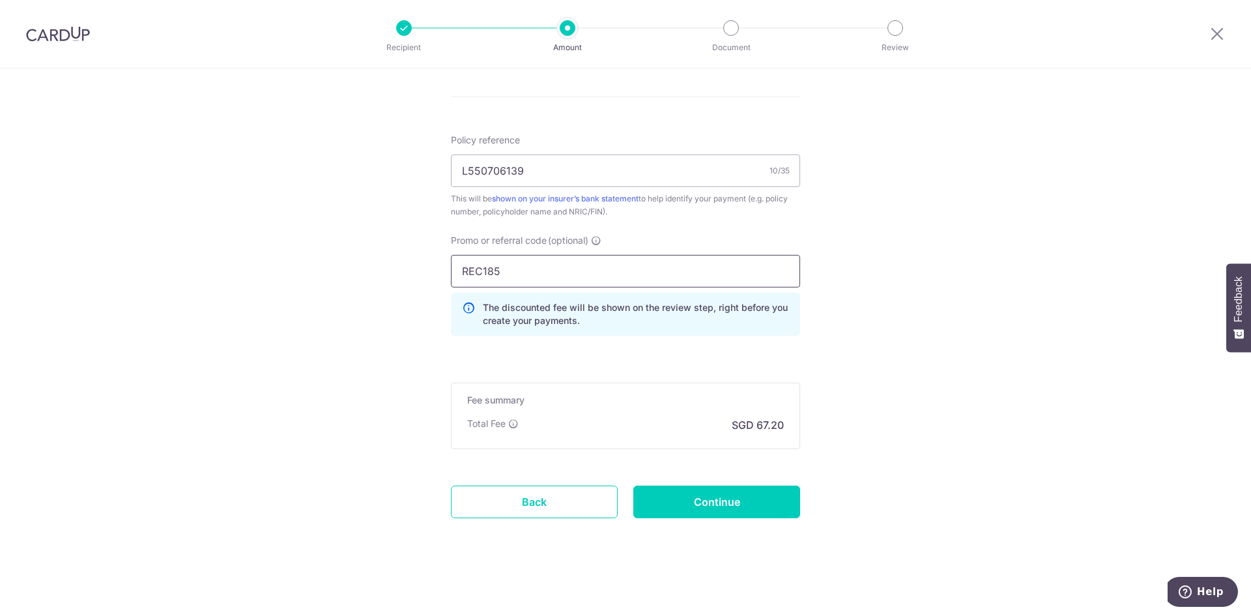
click at [509, 275] on input "REC185" at bounding box center [625, 271] width 349 height 33
paste input "OFF22"
type input "OFF225"
click at [725, 508] on input "Continue" at bounding box center [716, 501] width 167 height 33
type input "Create Schedule"
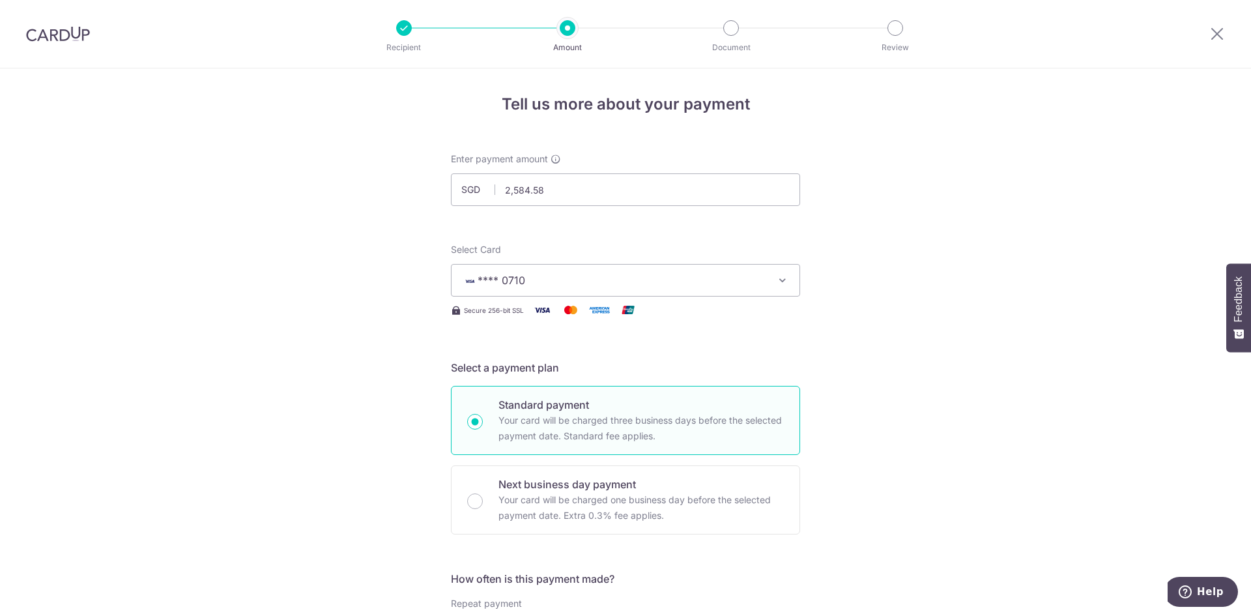
scroll to position [0, 0]
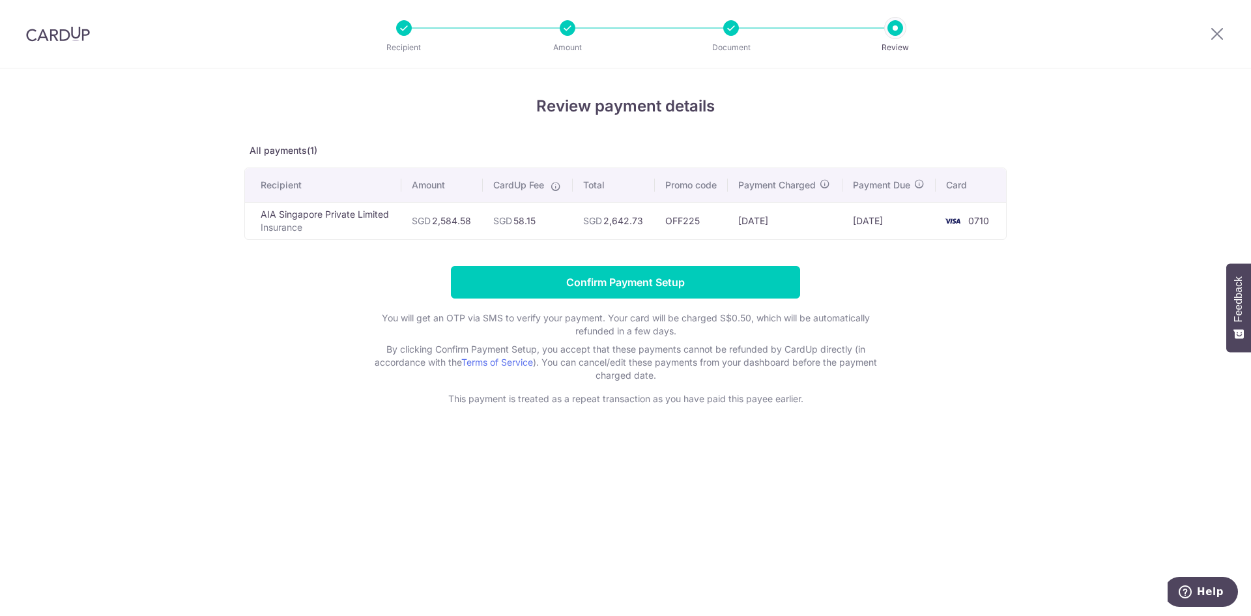
click at [996, 336] on form "Confirm Payment Setup You will get an OTP via SMS to verify your payment. Your …" at bounding box center [625, 335] width 762 height 139
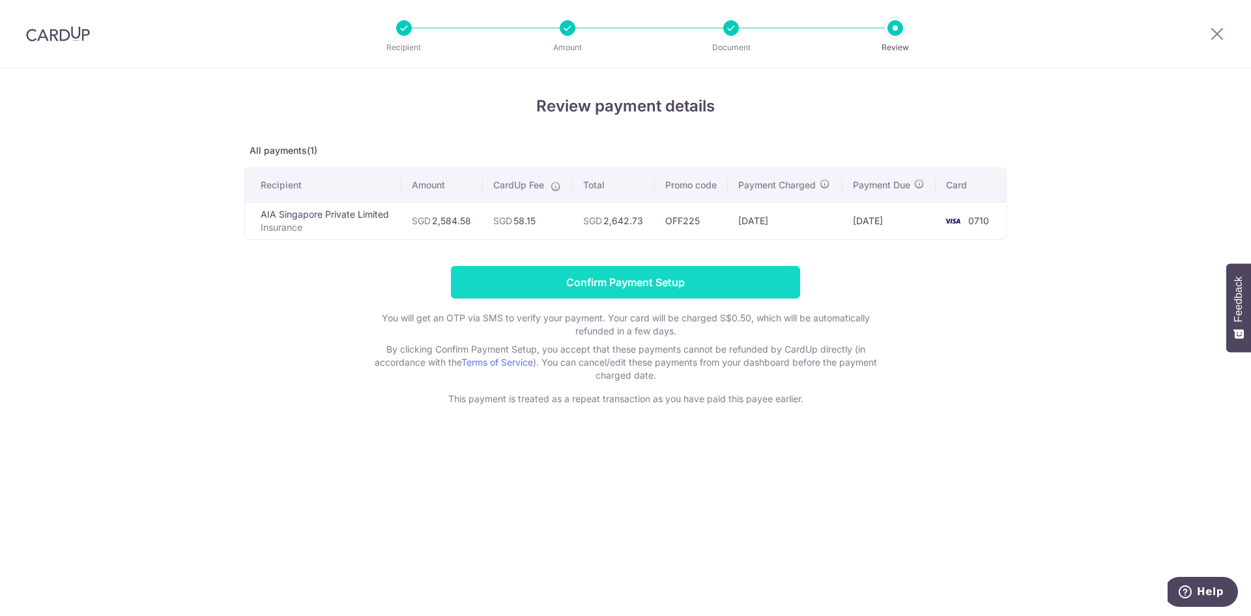
click at [711, 279] on input "Confirm Payment Setup" at bounding box center [625, 282] width 349 height 33
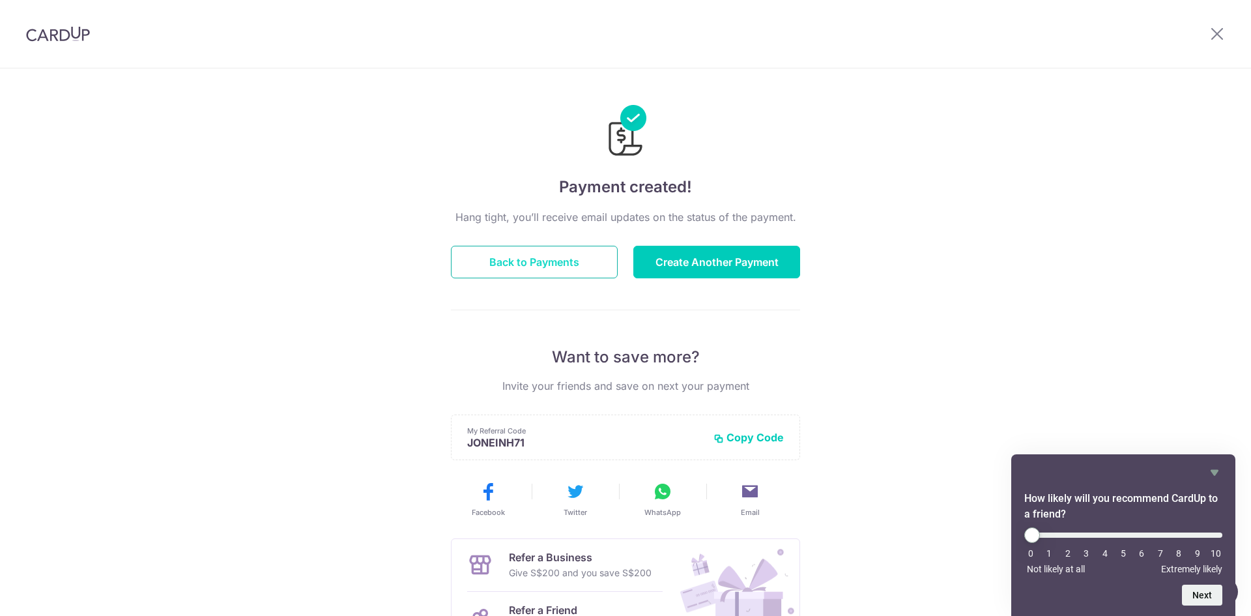
click at [520, 251] on button "Back to Payments" at bounding box center [534, 262] width 167 height 33
